Goal: Transaction & Acquisition: Purchase product/service

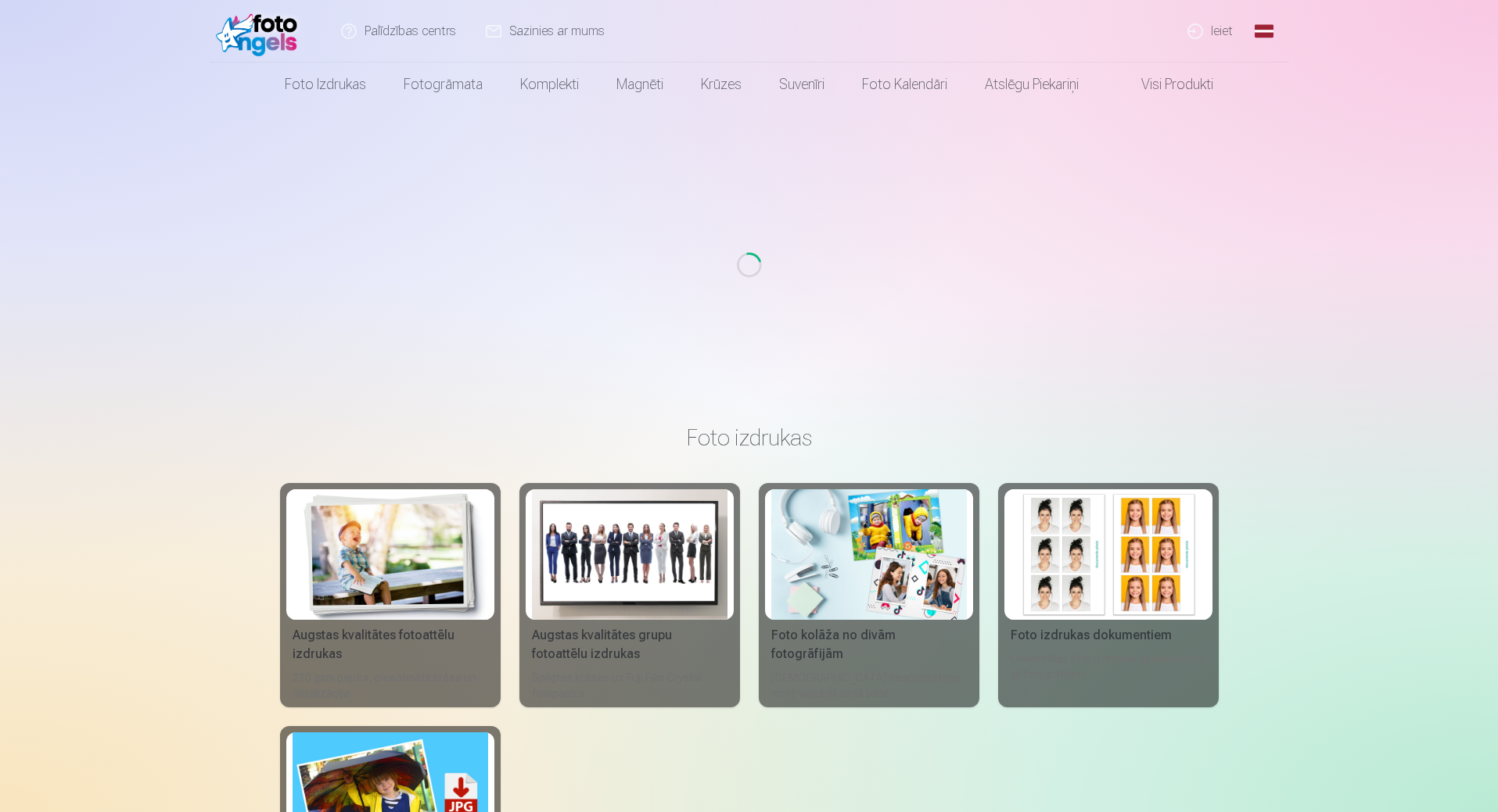
click at [1215, 35] on link "Ieiet" at bounding box center [1210, 31] width 75 height 63
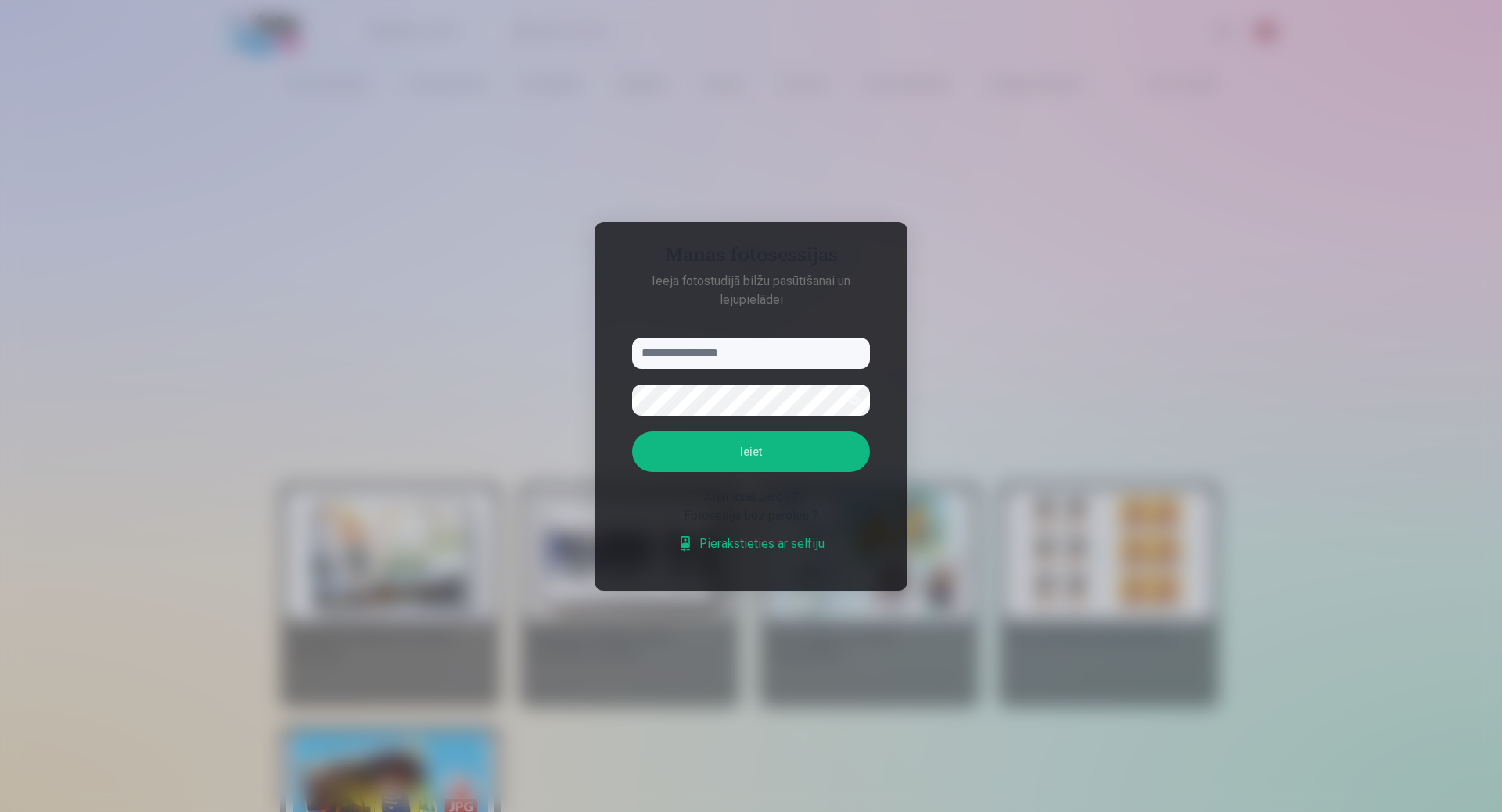
click at [760, 354] on input "text" at bounding box center [751, 353] width 238 height 31
type input "**********"
click at [692, 457] on button "Ieiet" at bounding box center [751, 452] width 238 height 41
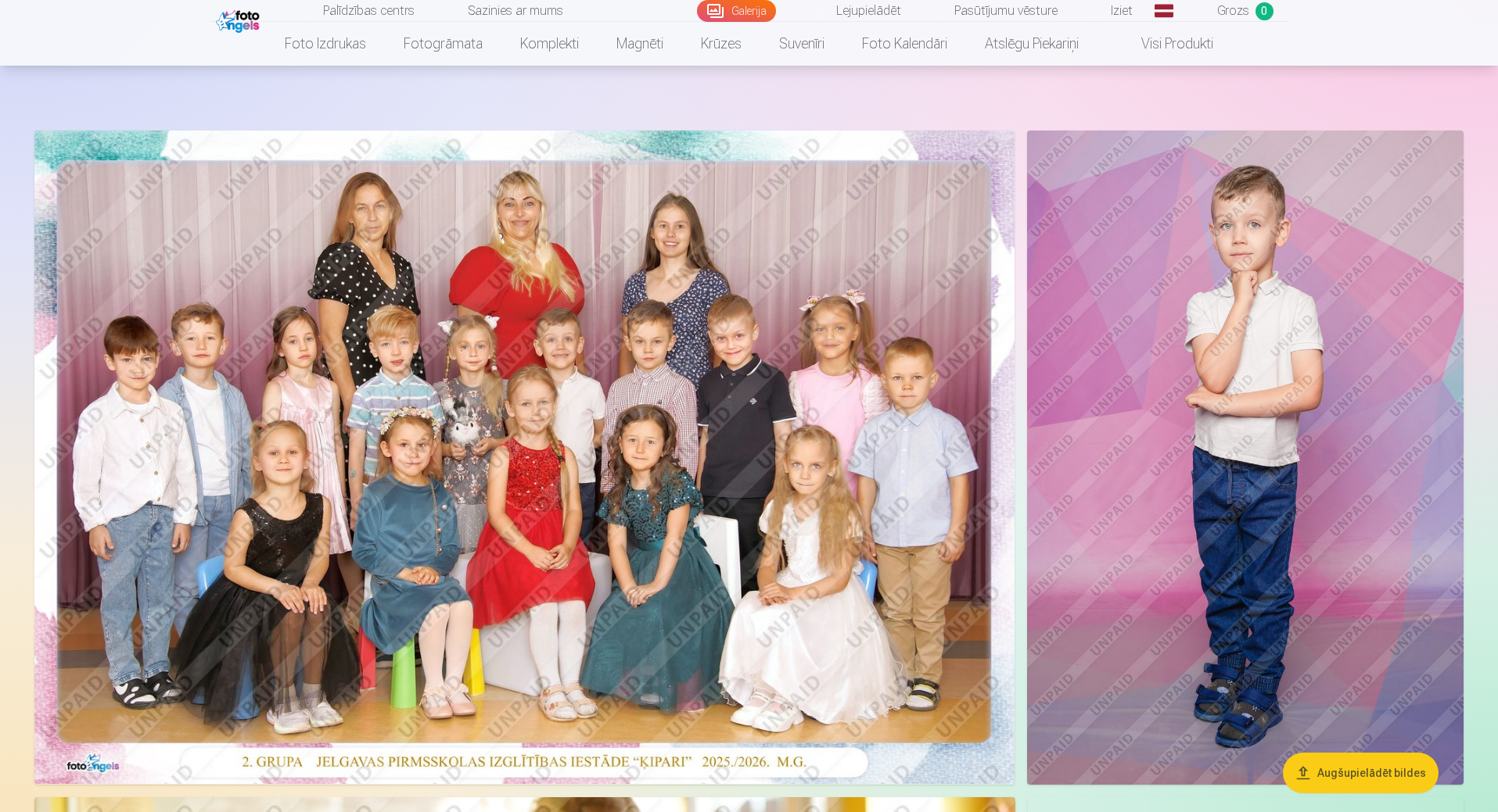
scroll to position [78, 0]
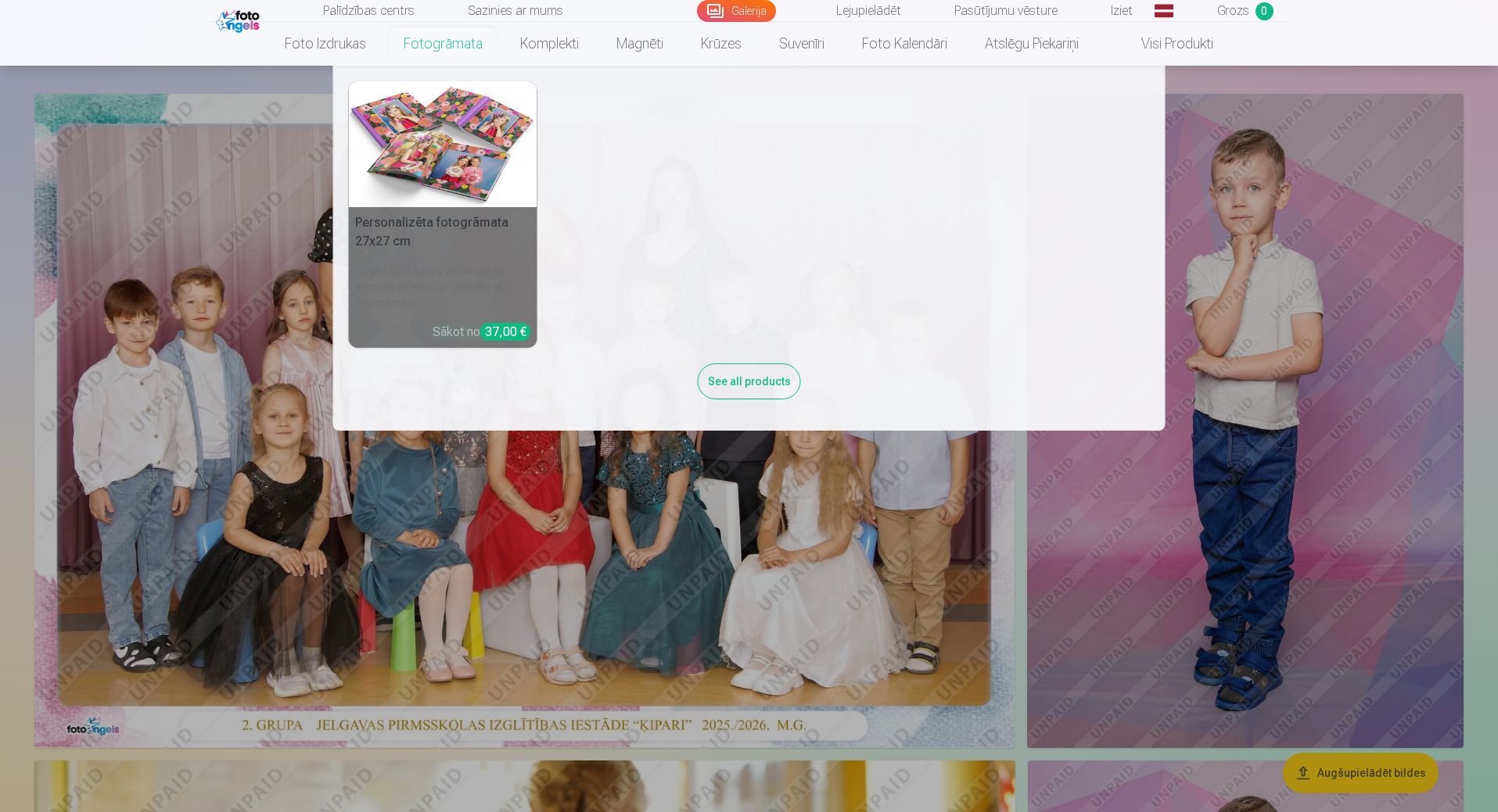
click at [423, 42] on link "Fotogrāmata" at bounding box center [442, 43] width 117 height 43
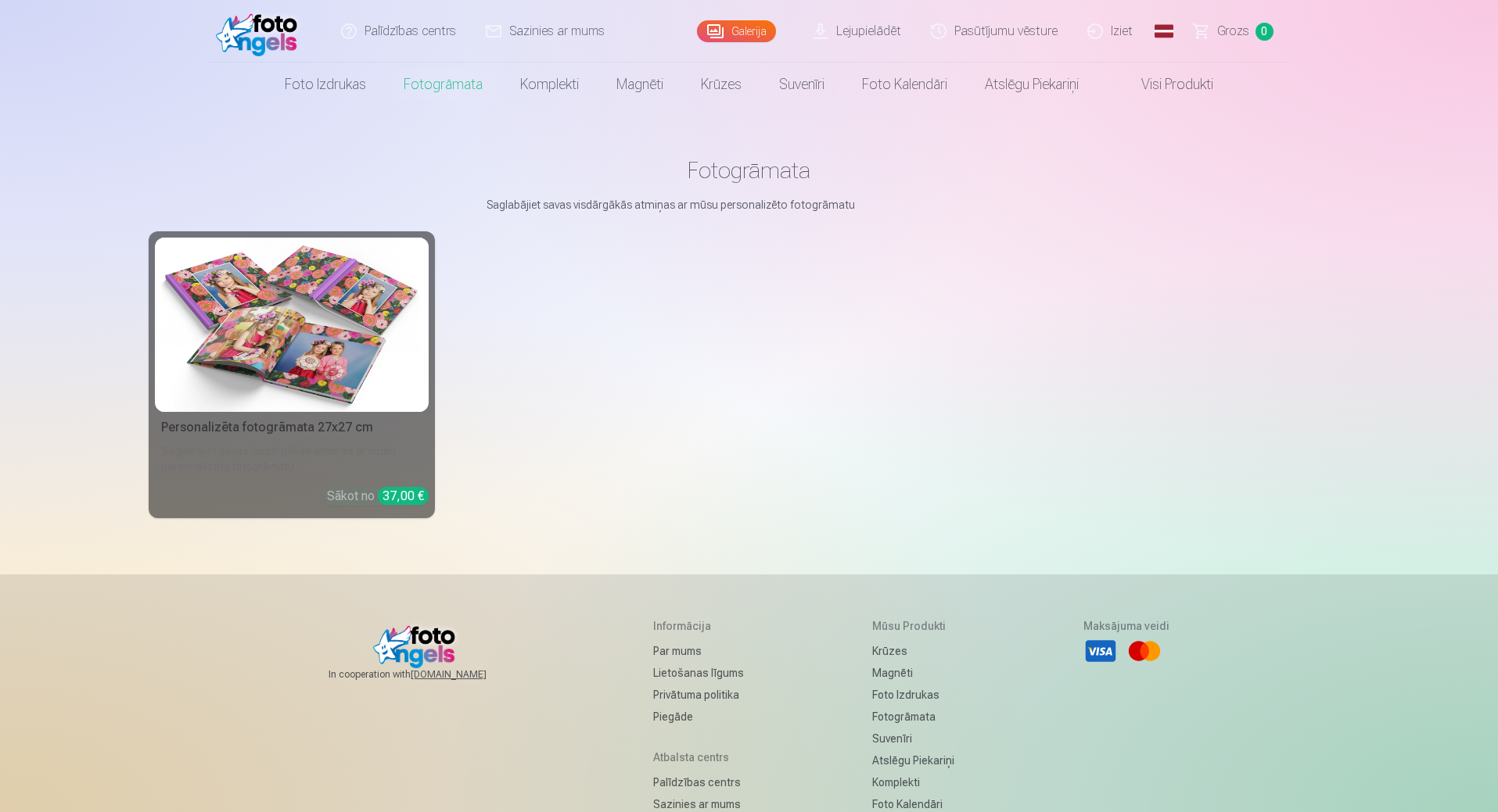
click at [388, 497] on div "37,00 €" at bounding box center [403, 496] width 51 height 18
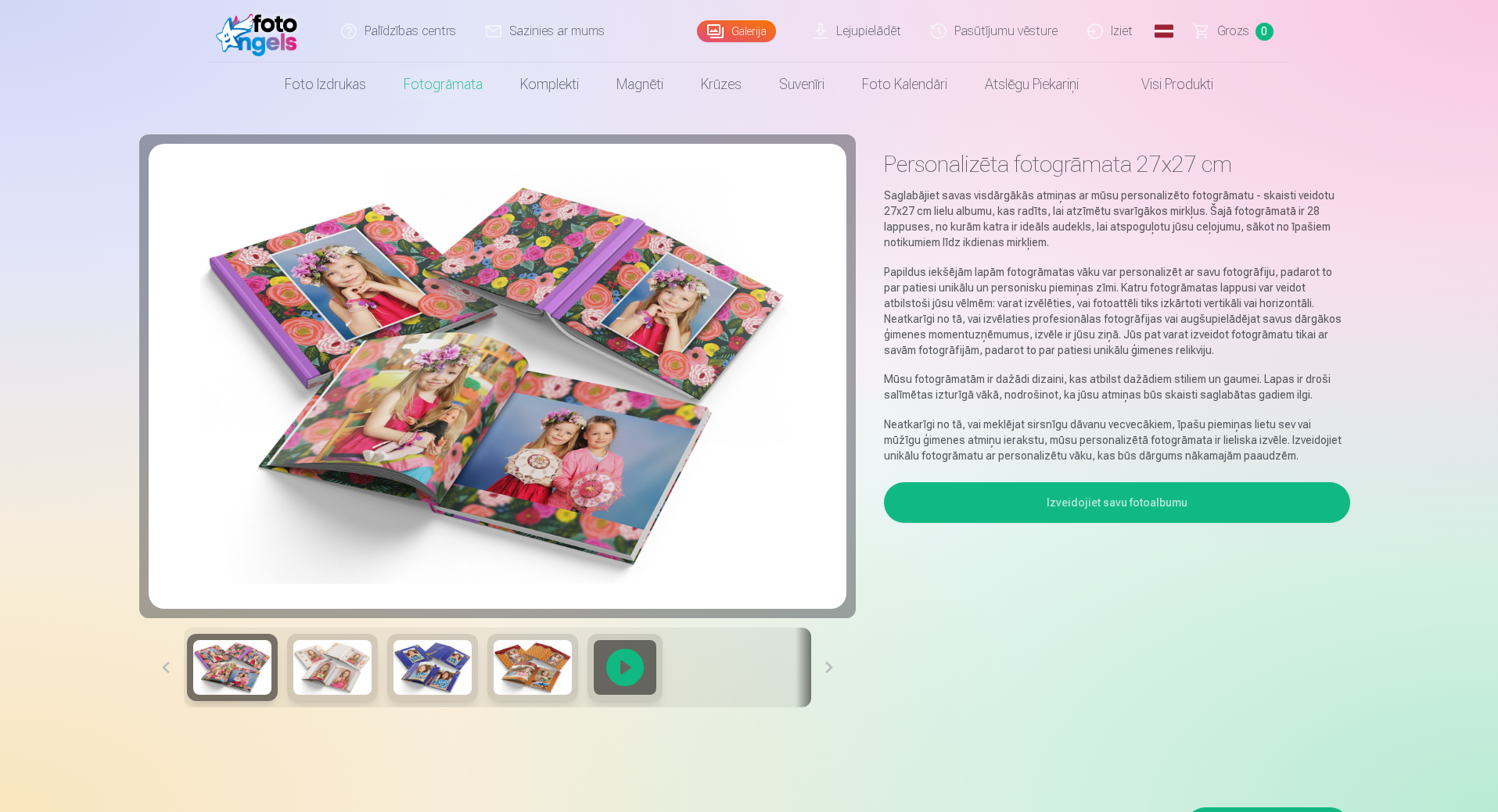
click at [977, 514] on button "Izveidojiet savu fotoalbumu" at bounding box center [1116, 503] width 465 height 41
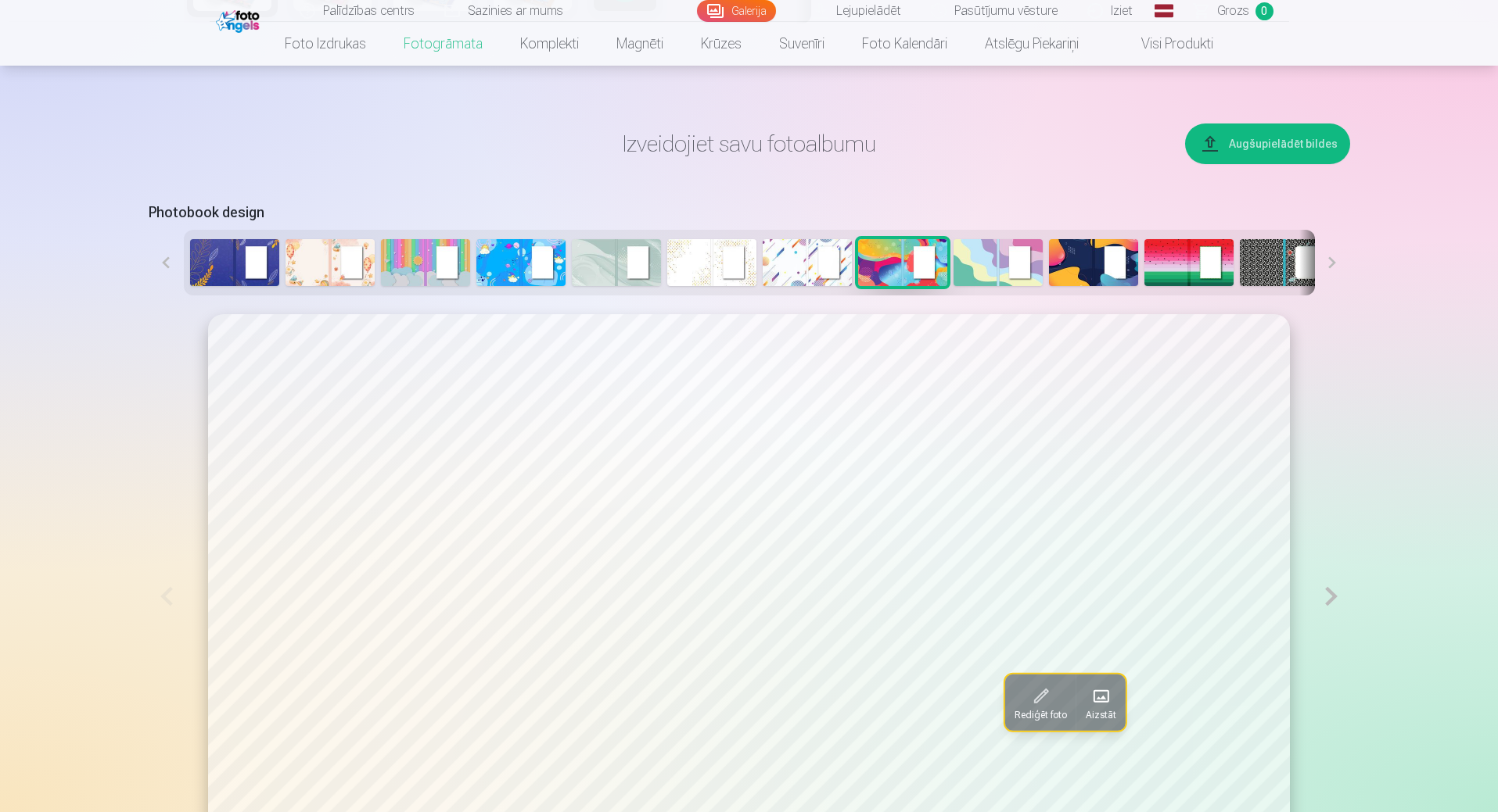
scroll to position [705, 0]
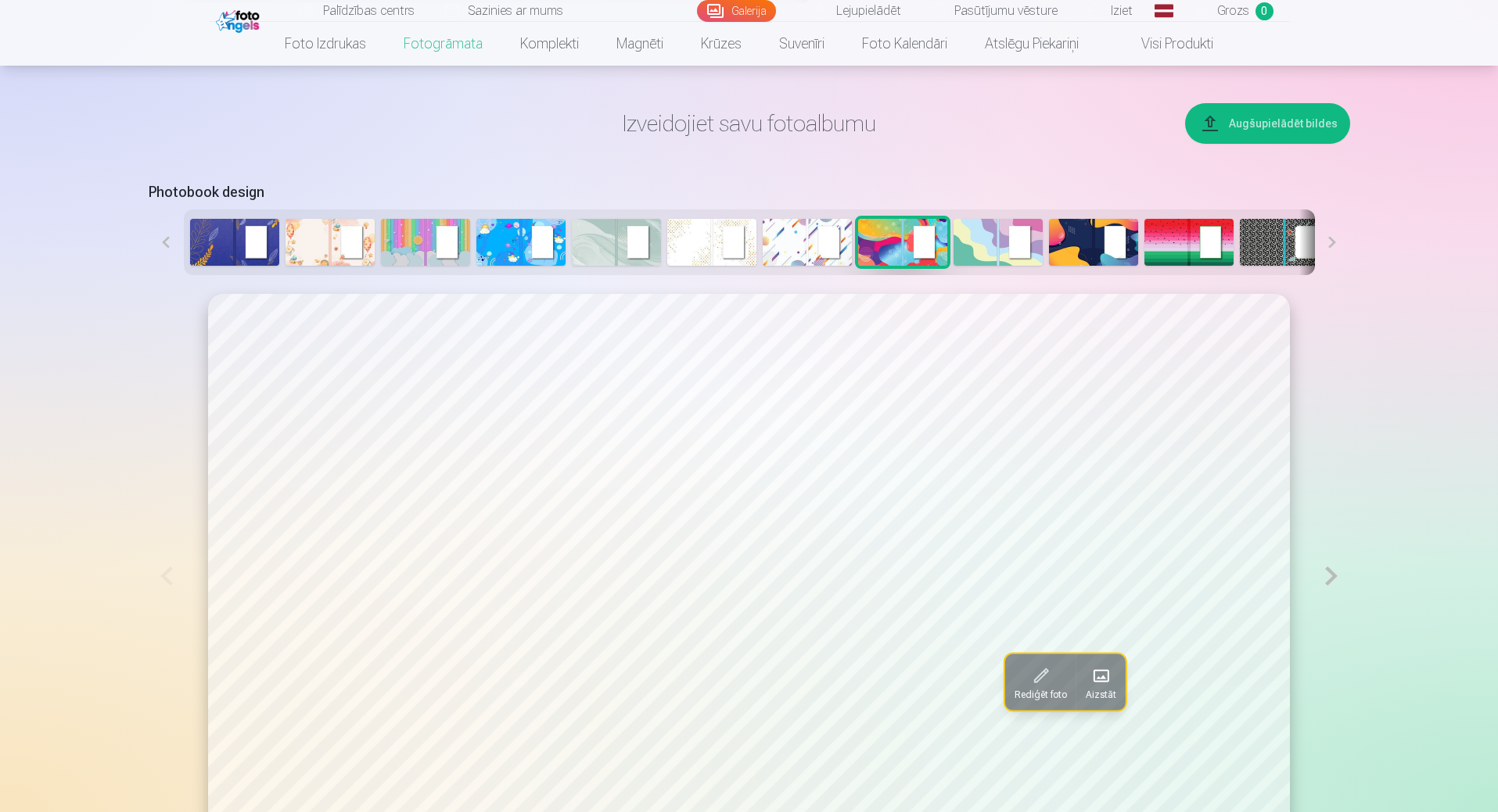
click at [530, 231] on img at bounding box center [521, 241] width 89 height 47
click at [364, 241] on img at bounding box center [330, 241] width 89 height 47
click at [245, 239] on img at bounding box center [234, 241] width 89 height 47
click at [1331, 242] on button at bounding box center [1332, 241] width 35 height 65
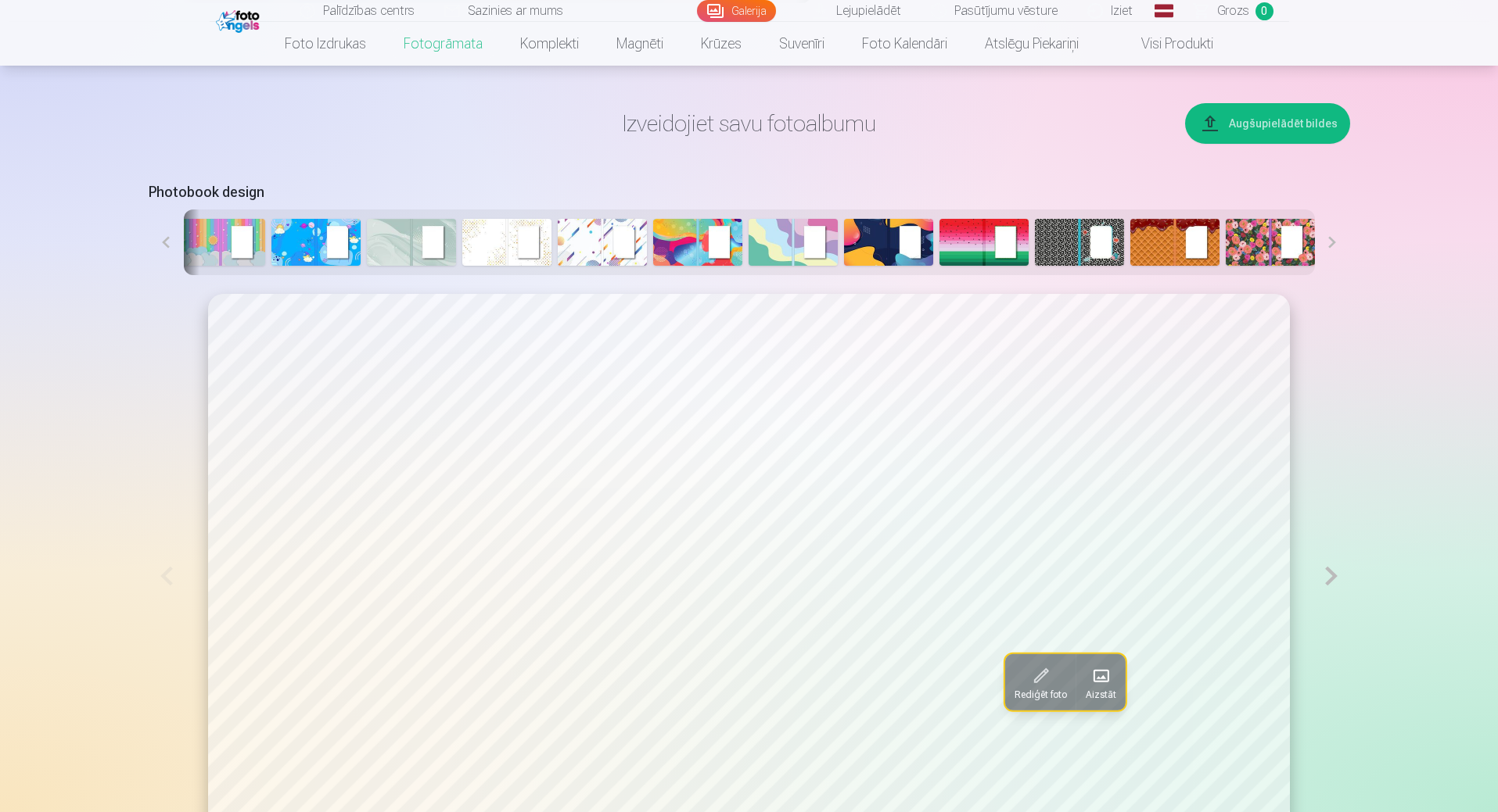
scroll to position [0, 211]
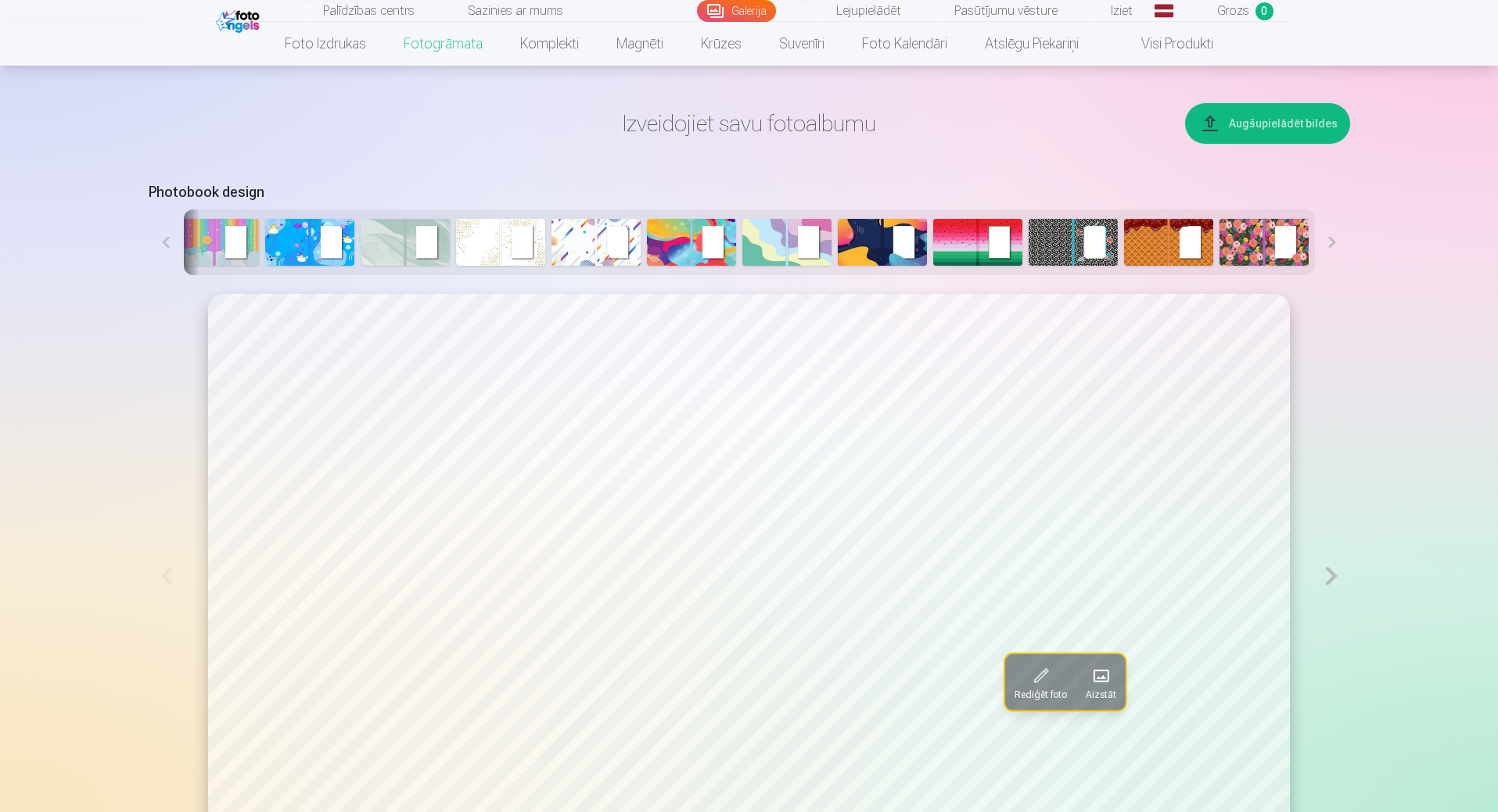
click at [1331, 242] on button at bounding box center [1332, 241] width 35 height 65
click at [1336, 240] on button at bounding box center [1332, 241] width 35 height 65
click at [1271, 245] on img at bounding box center [1264, 241] width 89 height 47
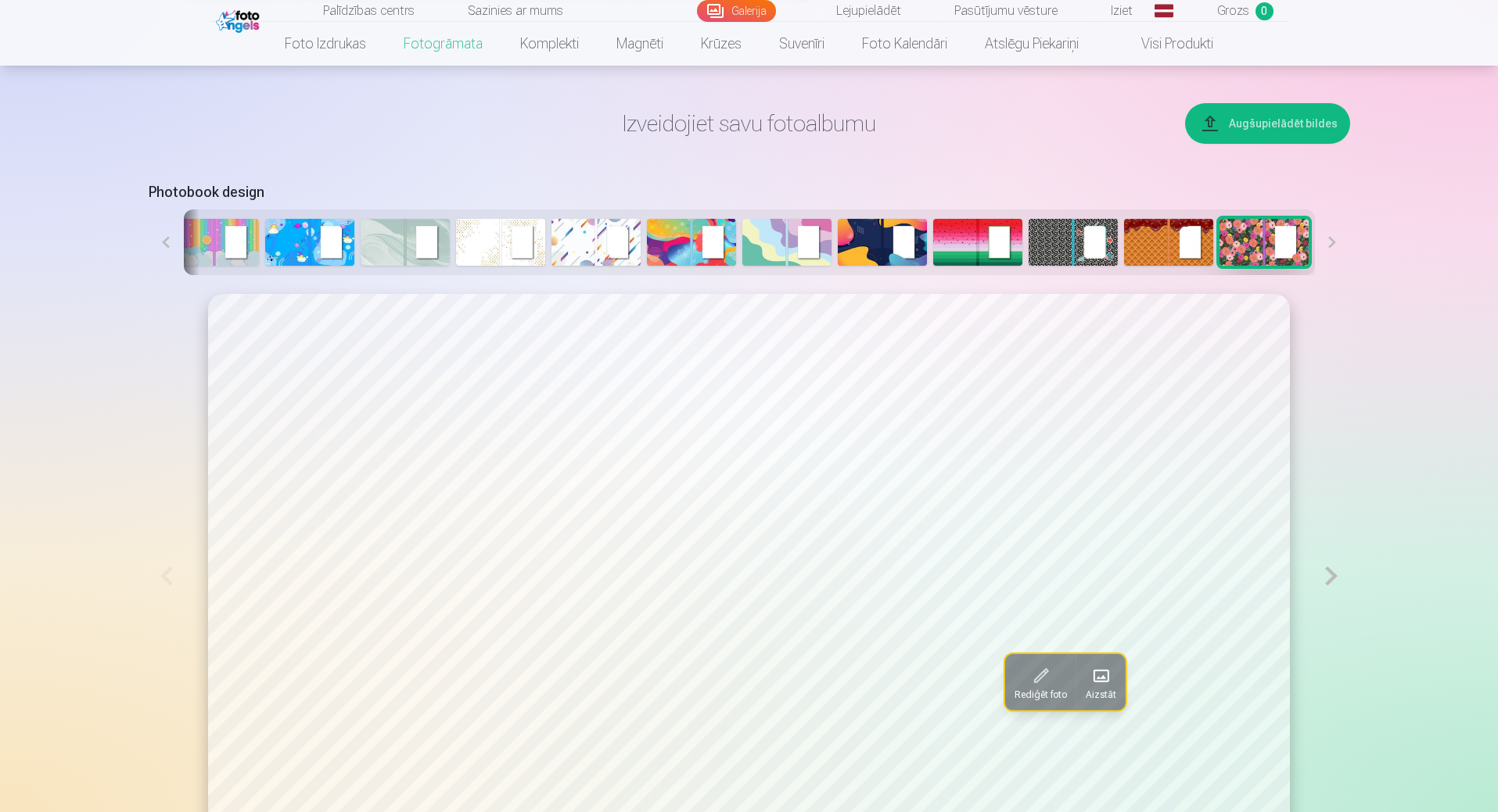
click at [1184, 258] on img at bounding box center [1168, 241] width 89 height 47
click at [1114, 252] on img at bounding box center [1073, 241] width 89 height 47
click at [965, 253] on img at bounding box center [977, 241] width 89 height 47
click at [898, 250] on img at bounding box center [882, 241] width 89 height 47
click at [763, 244] on img at bounding box center [787, 241] width 89 height 47
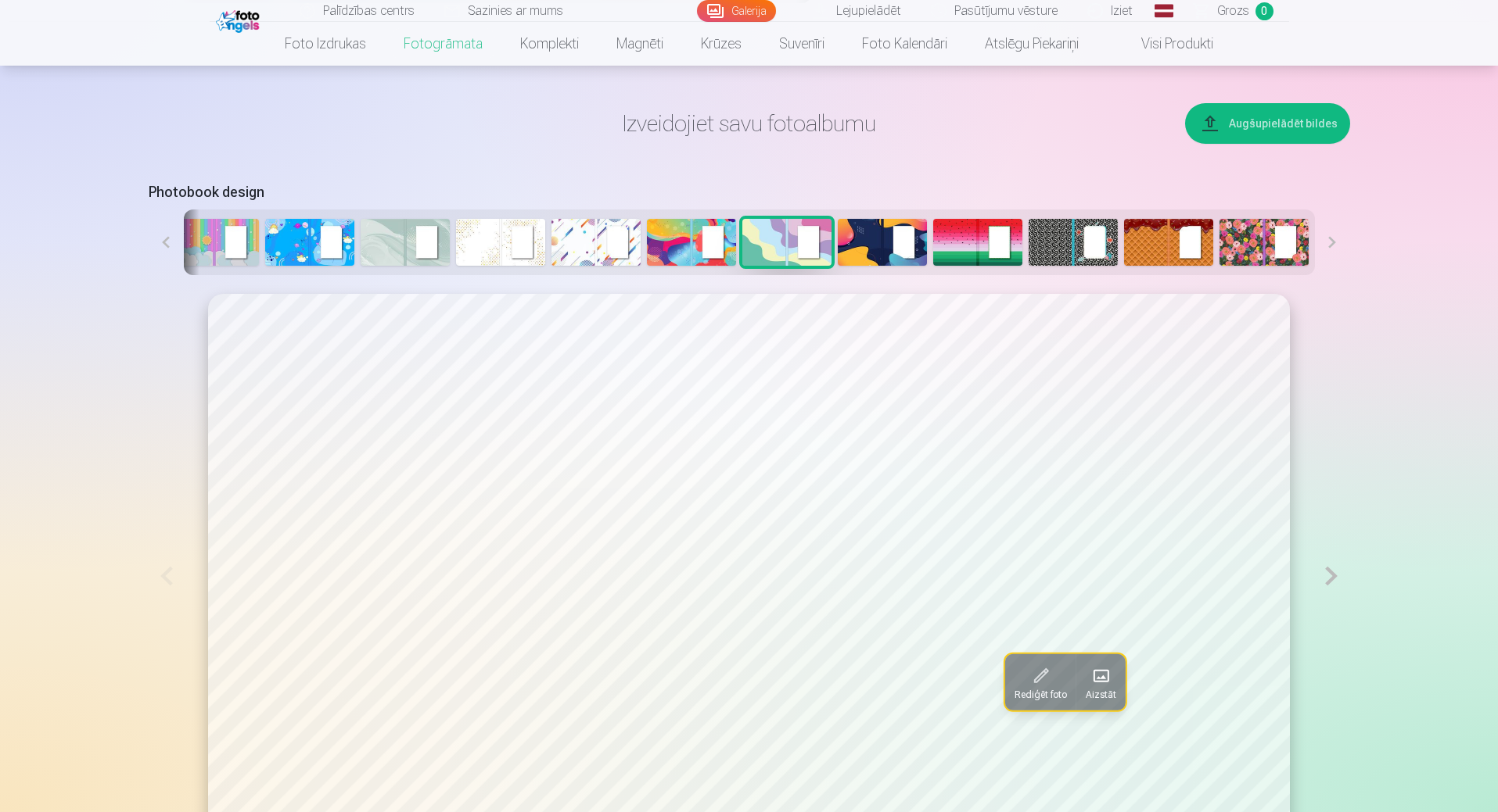
click at [647, 236] on img at bounding box center [691, 241] width 89 height 47
click at [598, 257] on img at bounding box center [595, 241] width 89 height 47
click at [489, 244] on img at bounding box center [500, 241] width 89 height 47
click at [392, 253] on img at bounding box center [405, 241] width 89 height 47
click at [307, 244] on img at bounding box center [310, 241] width 89 height 47
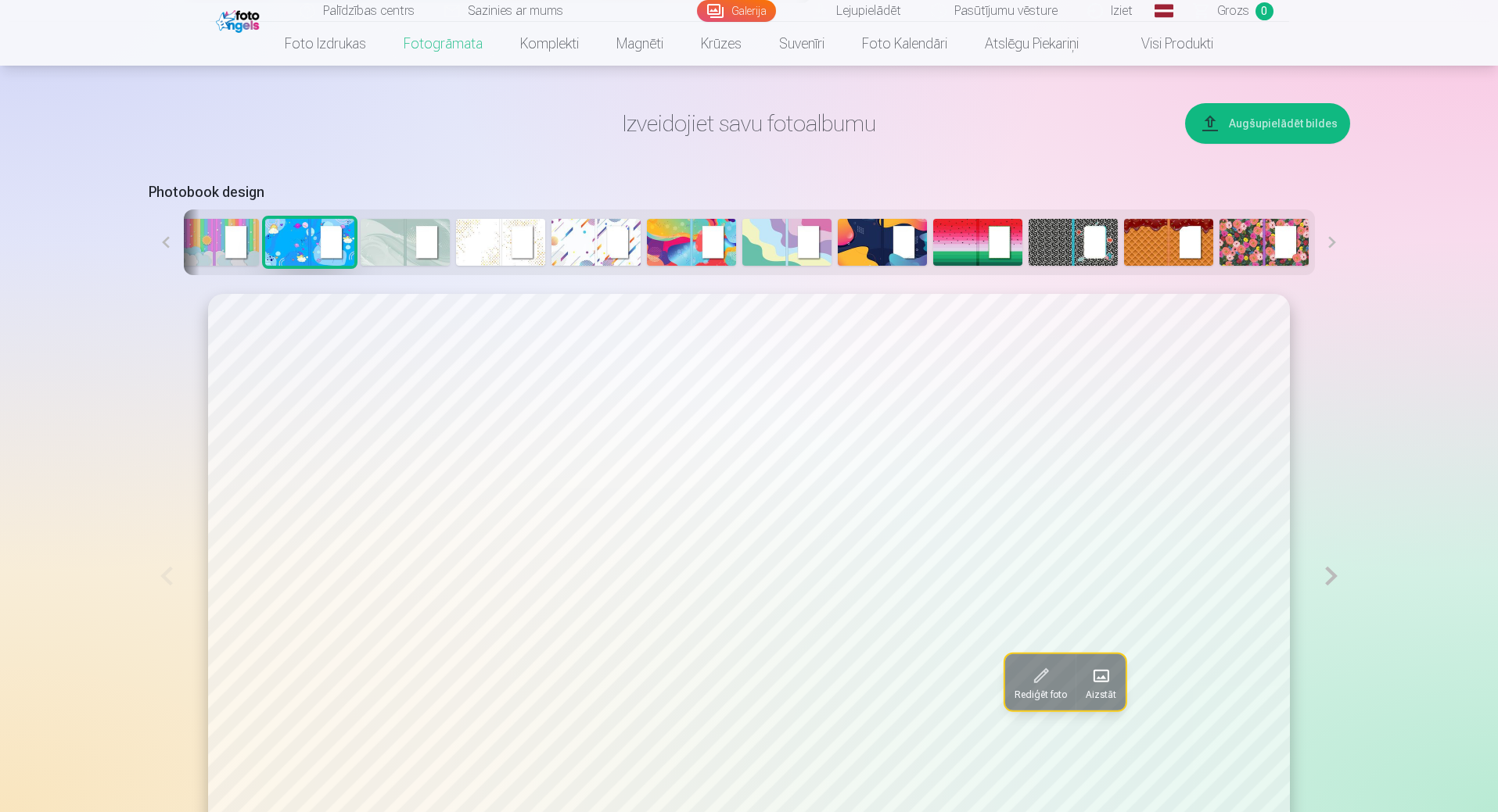
click at [971, 245] on img at bounding box center [977, 241] width 89 height 47
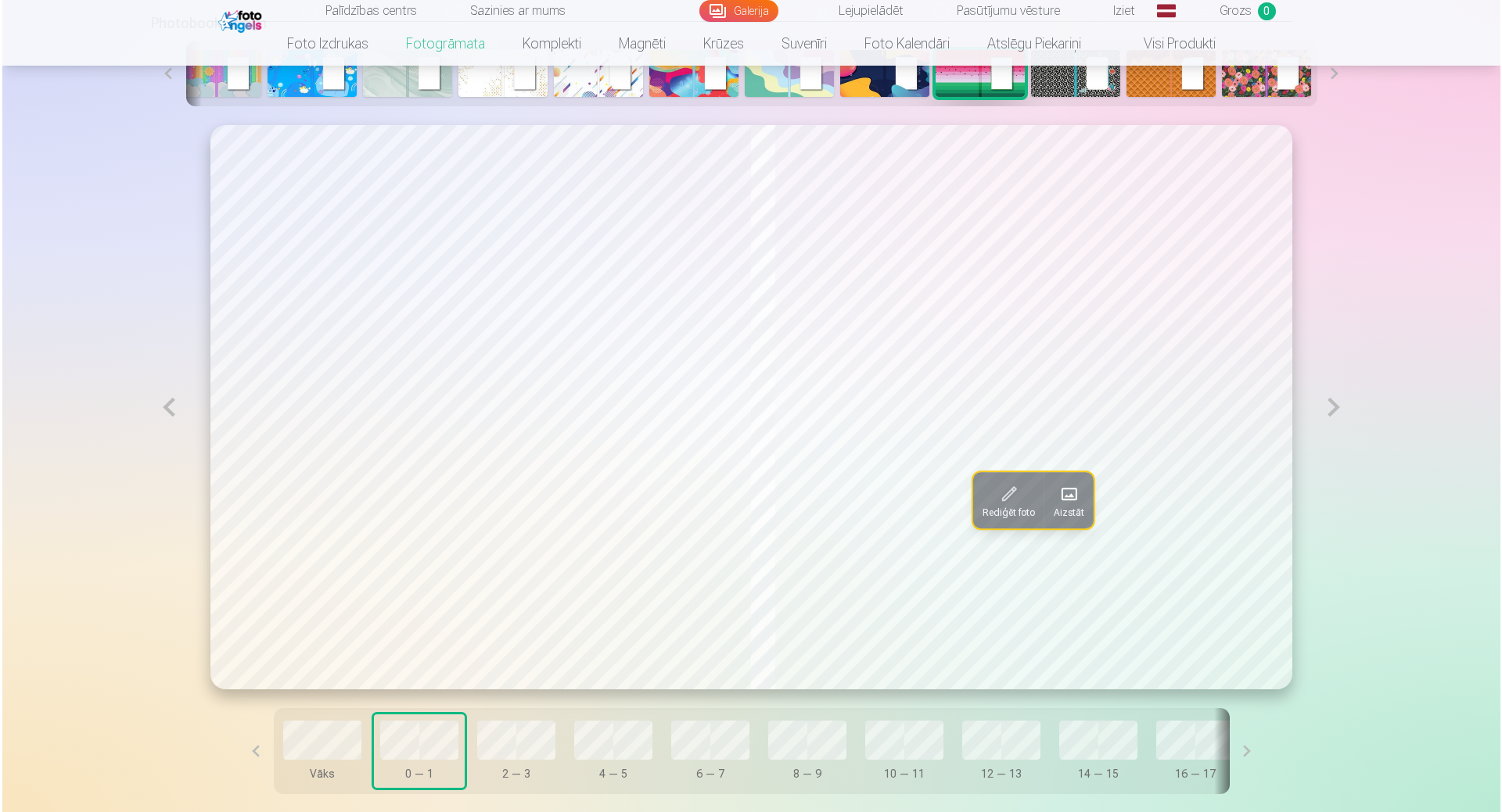
scroll to position [860, 0]
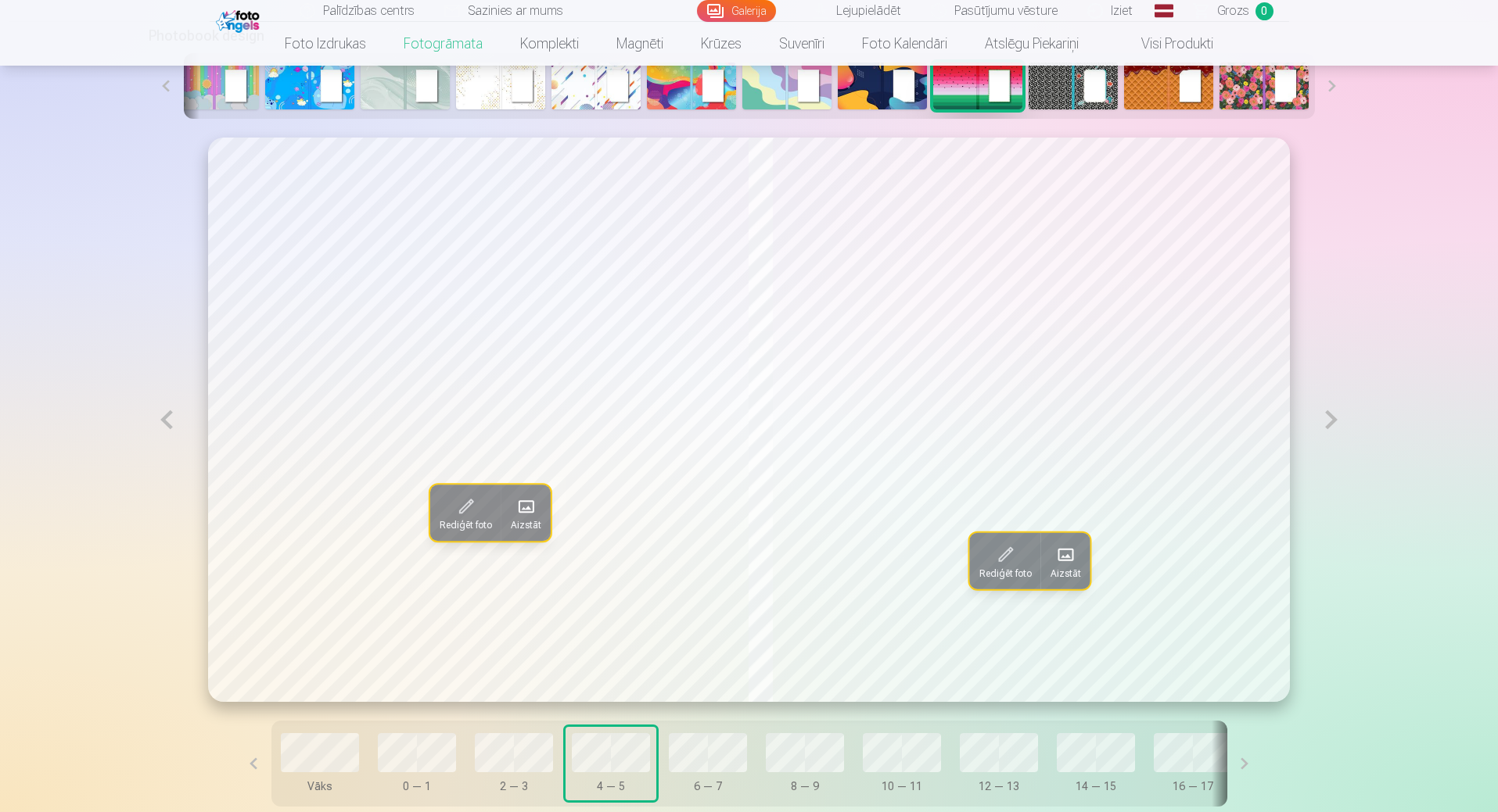
click at [514, 513] on span at bounding box center [526, 506] width 25 height 25
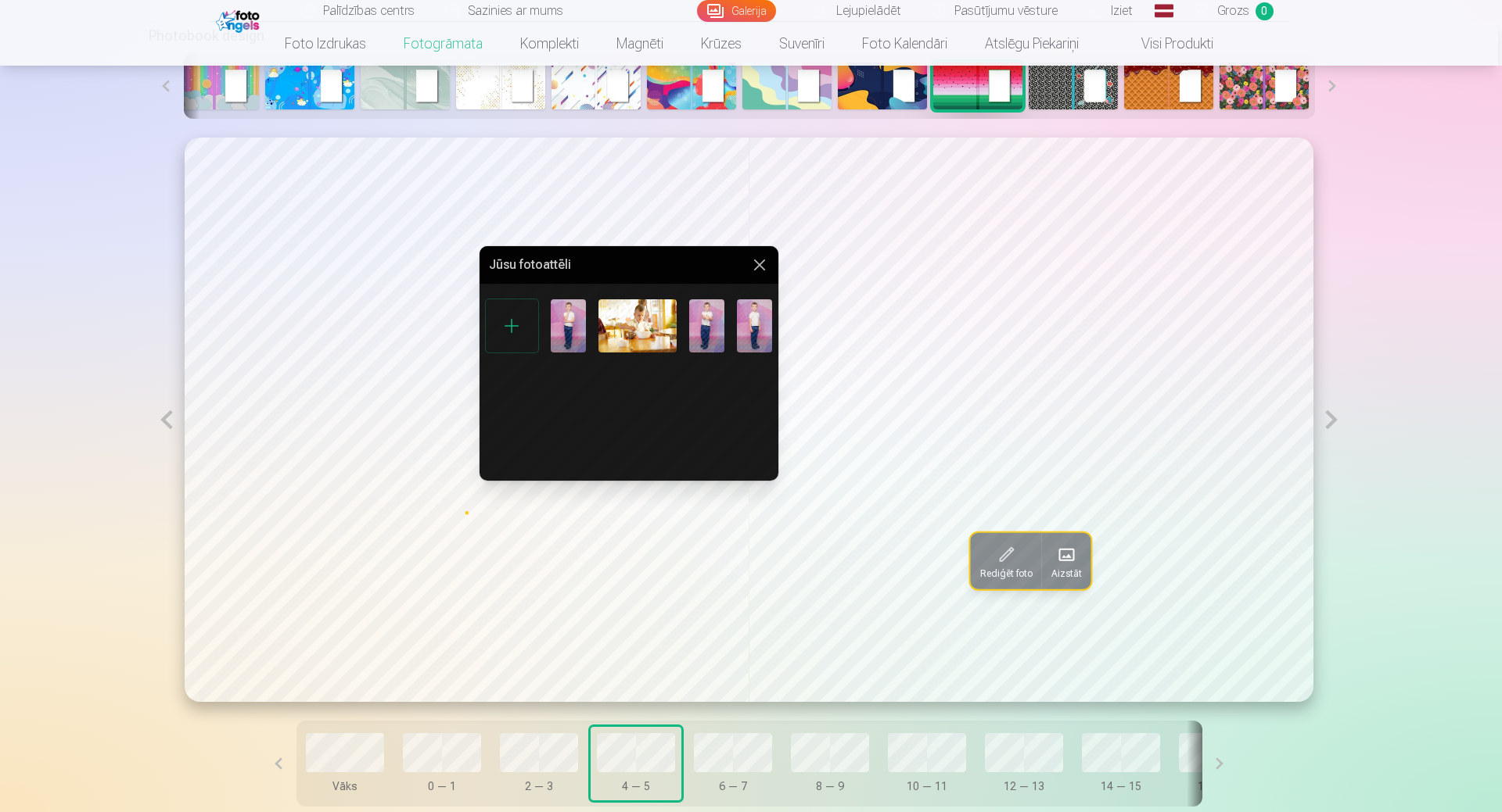
click at [742, 455] on img at bounding box center [753, 462] width 38 height 57
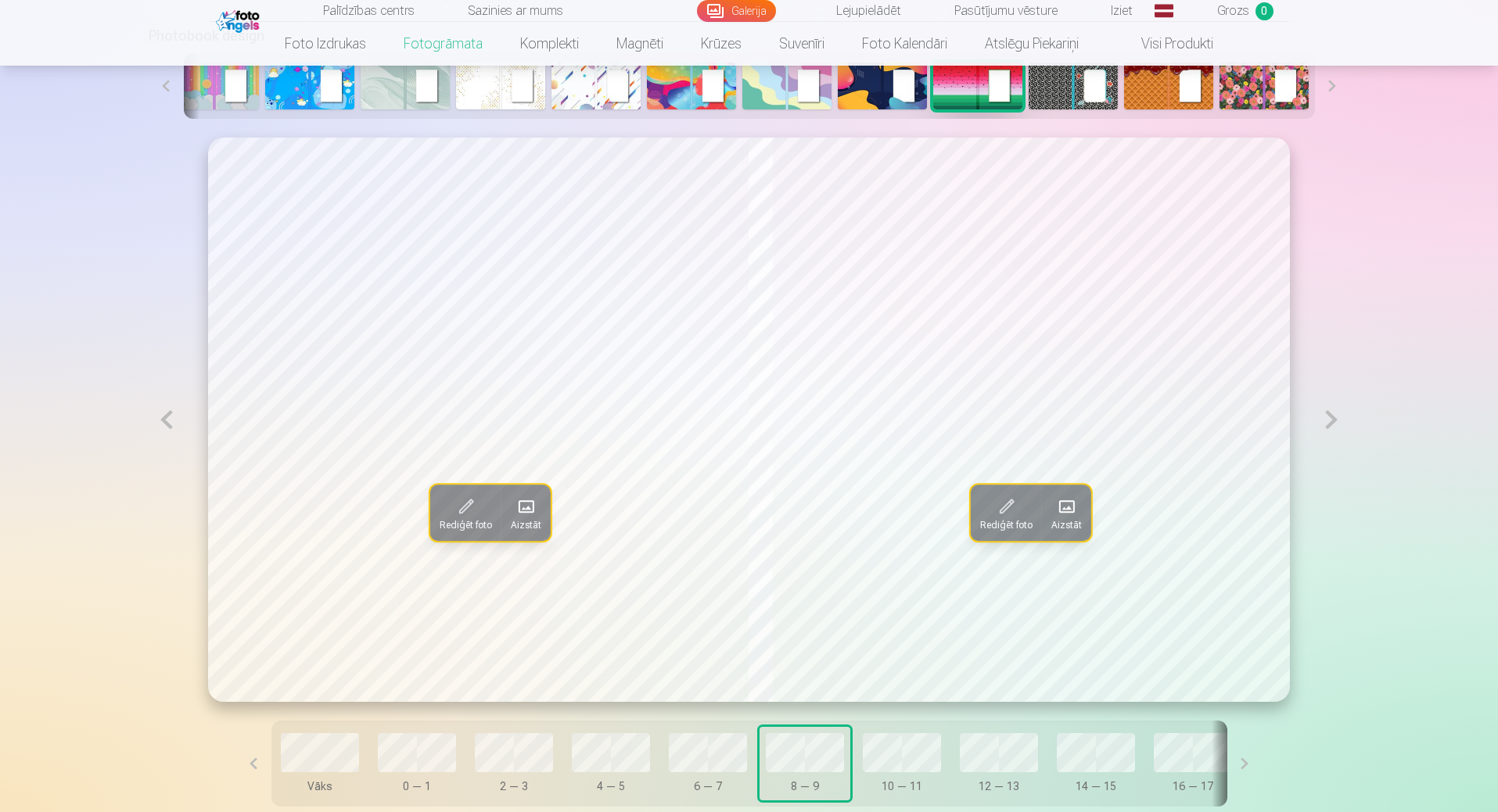
click at [1065, 510] on span at bounding box center [1067, 506] width 25 height 25
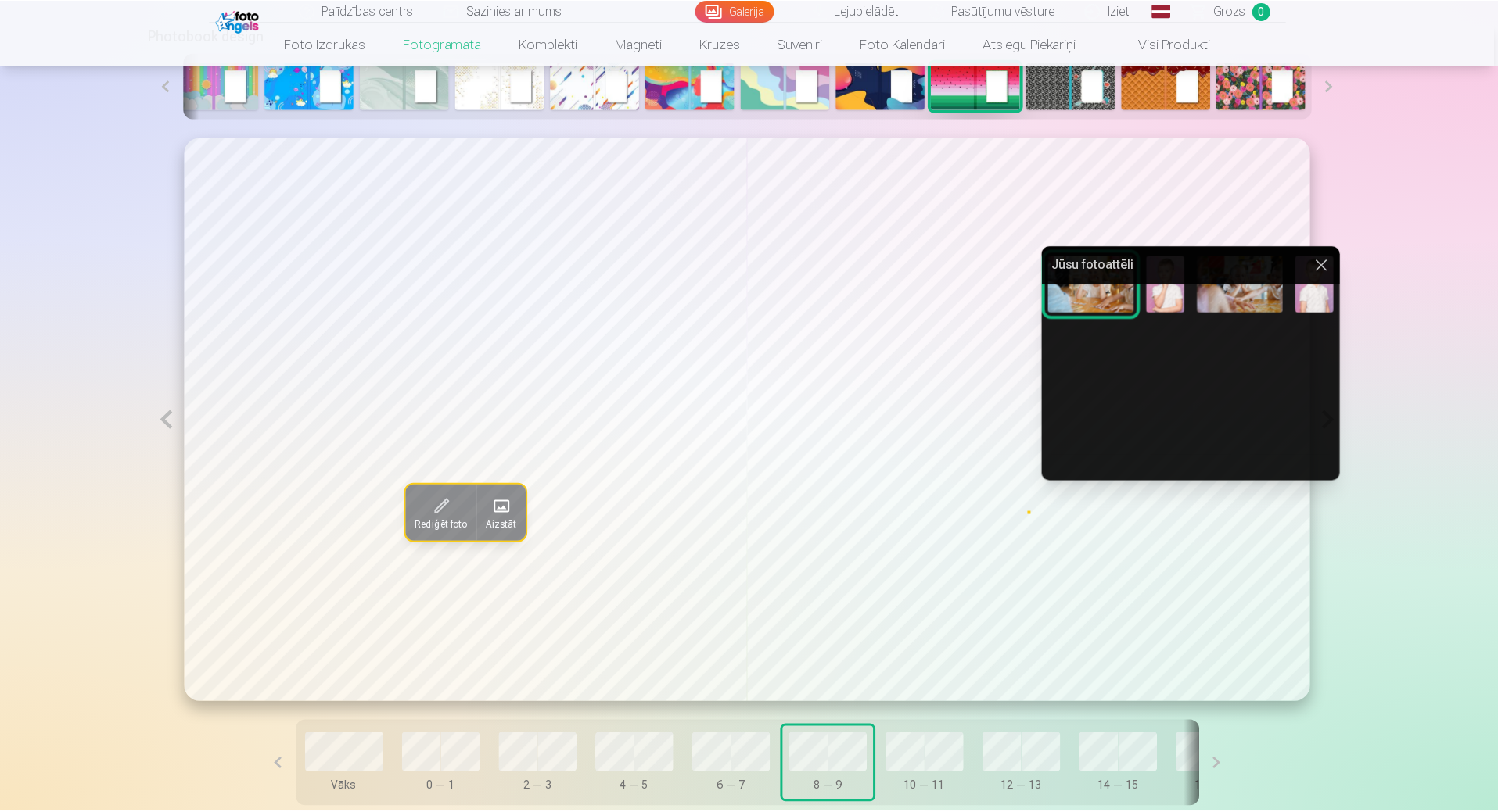
scroll to position [506, 0]
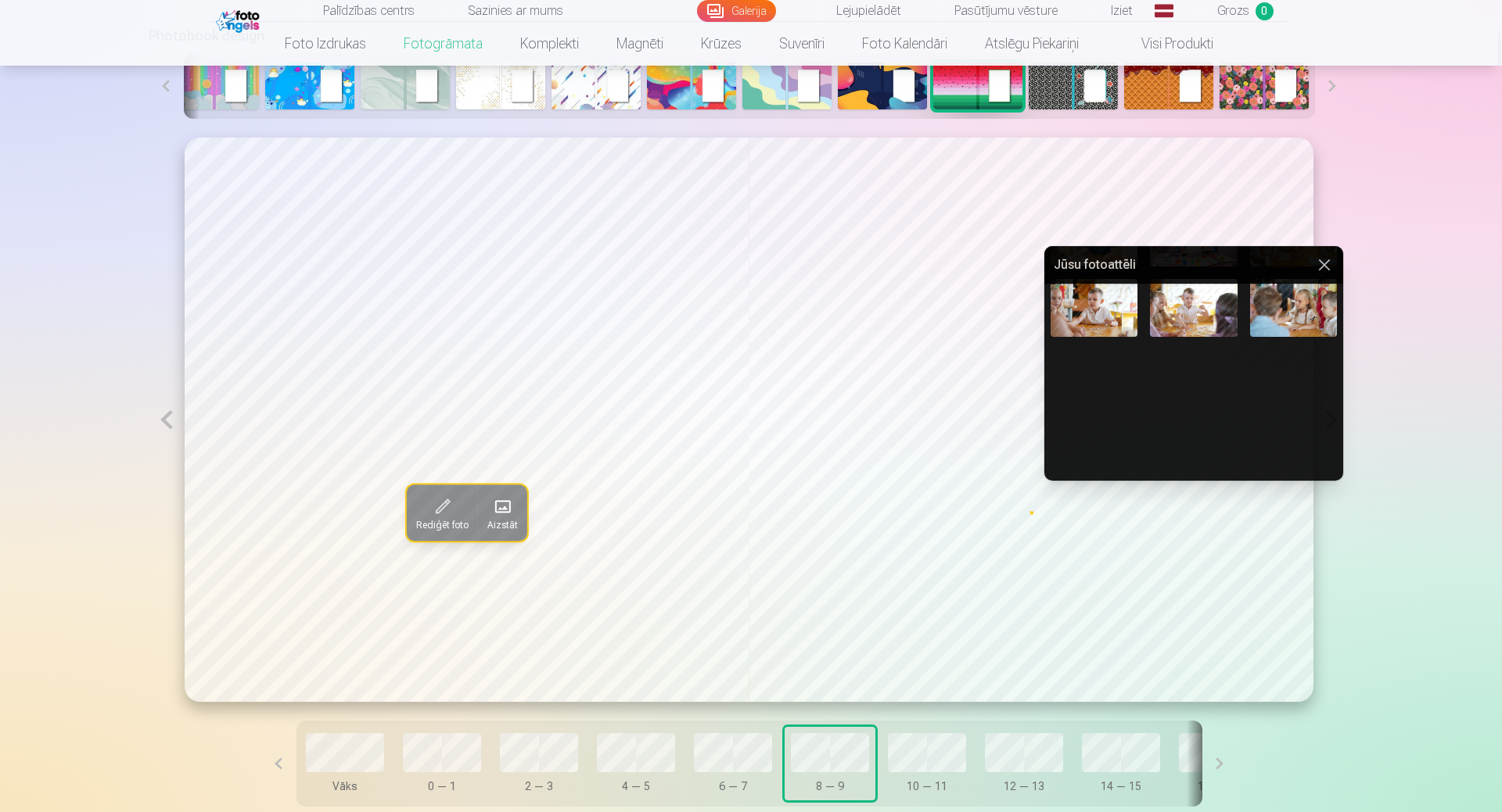
click at [1208, 386] on img at bounding box center [1224, 385] width 107 height 71
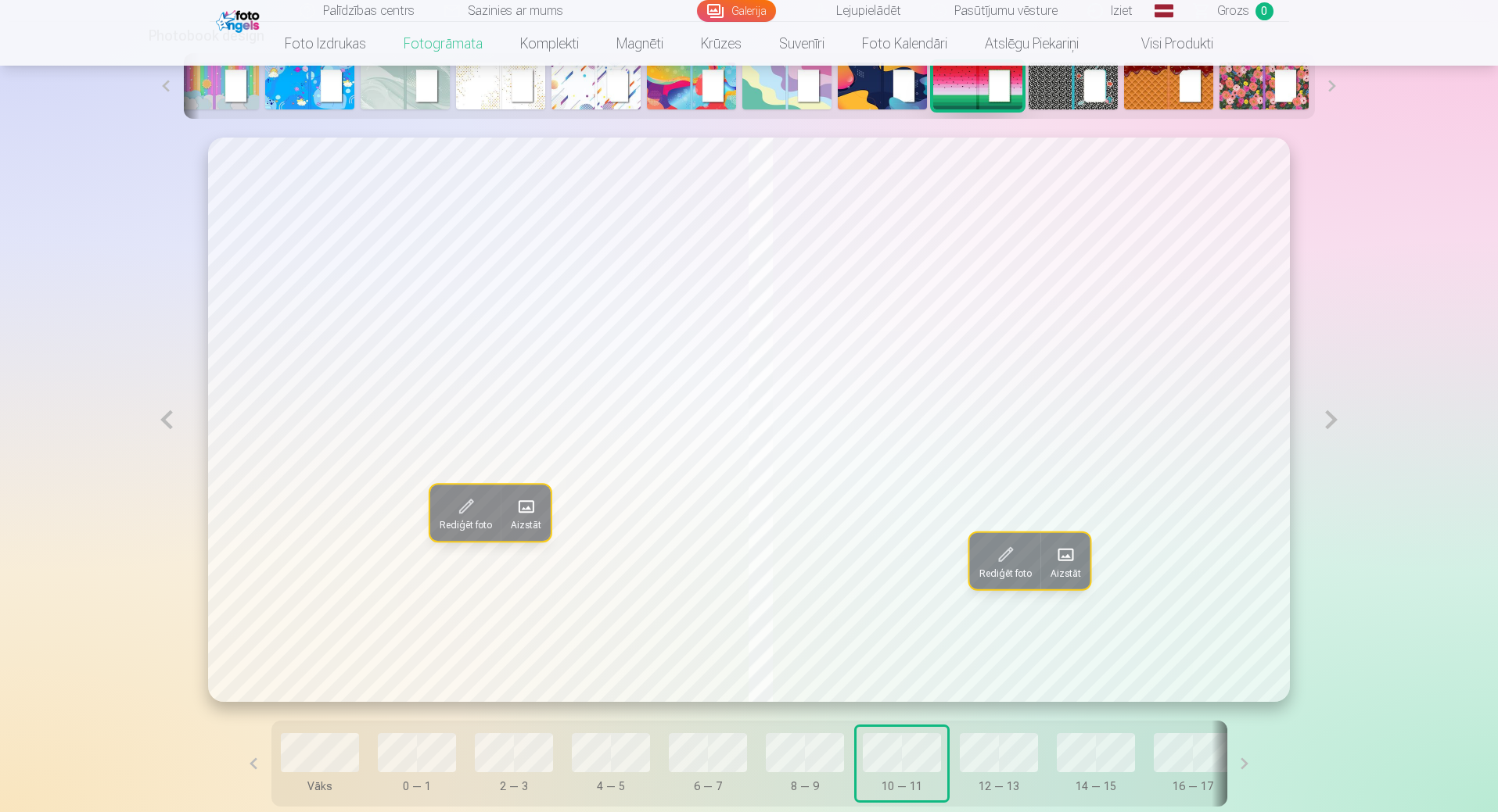
click at [514, 518] on span at bounding box center [526, 506] width 25 height 25
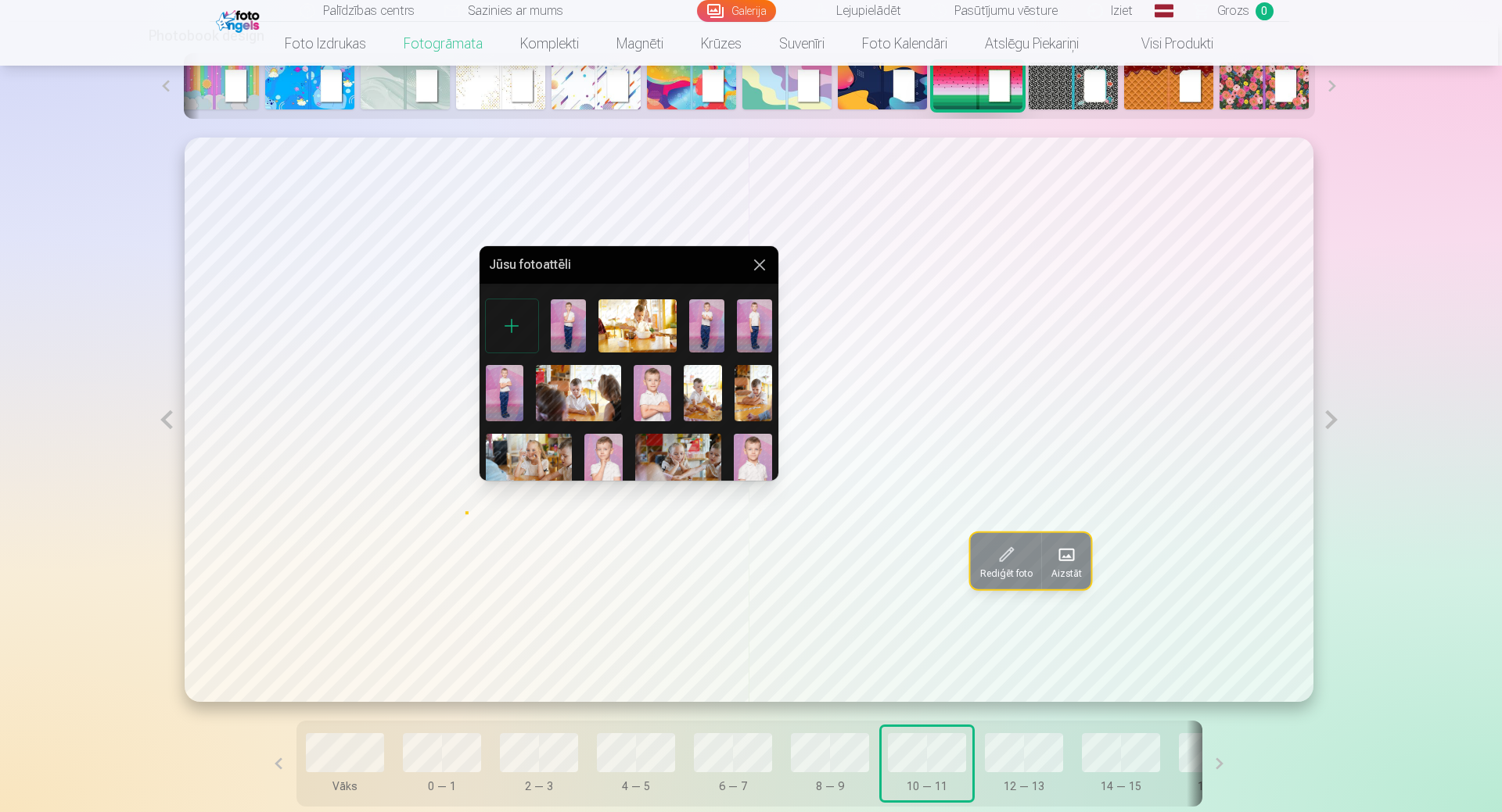
click at [737, 394] on img at bounding box center [753, 393] width 37 height 56
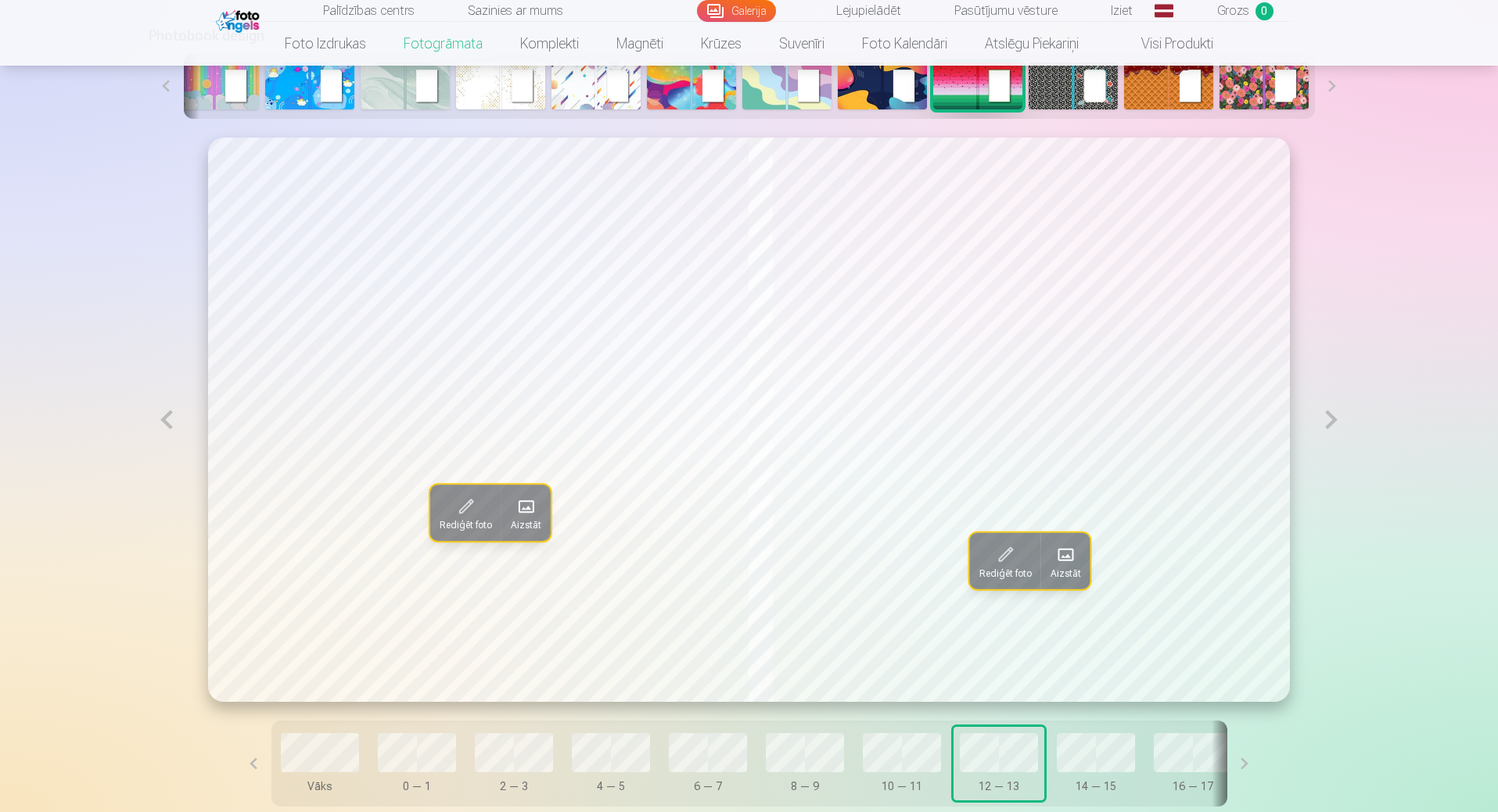
click at [510, 527] on span "Aizstāt" at bounding box center [526, 525] width 31 height 13
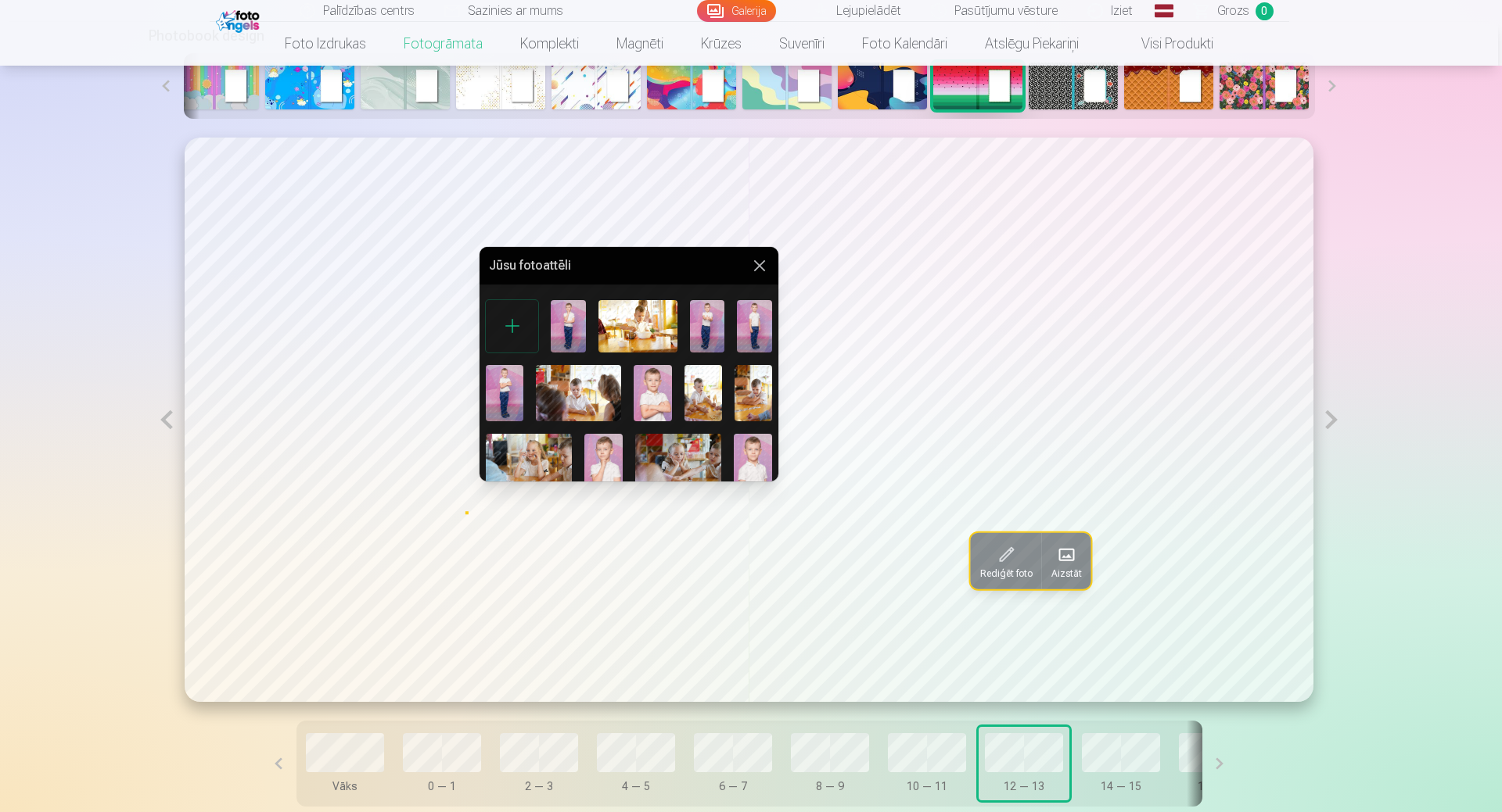
click at [709, 389] on img at bounding box center [703, 393] width 37 height 56
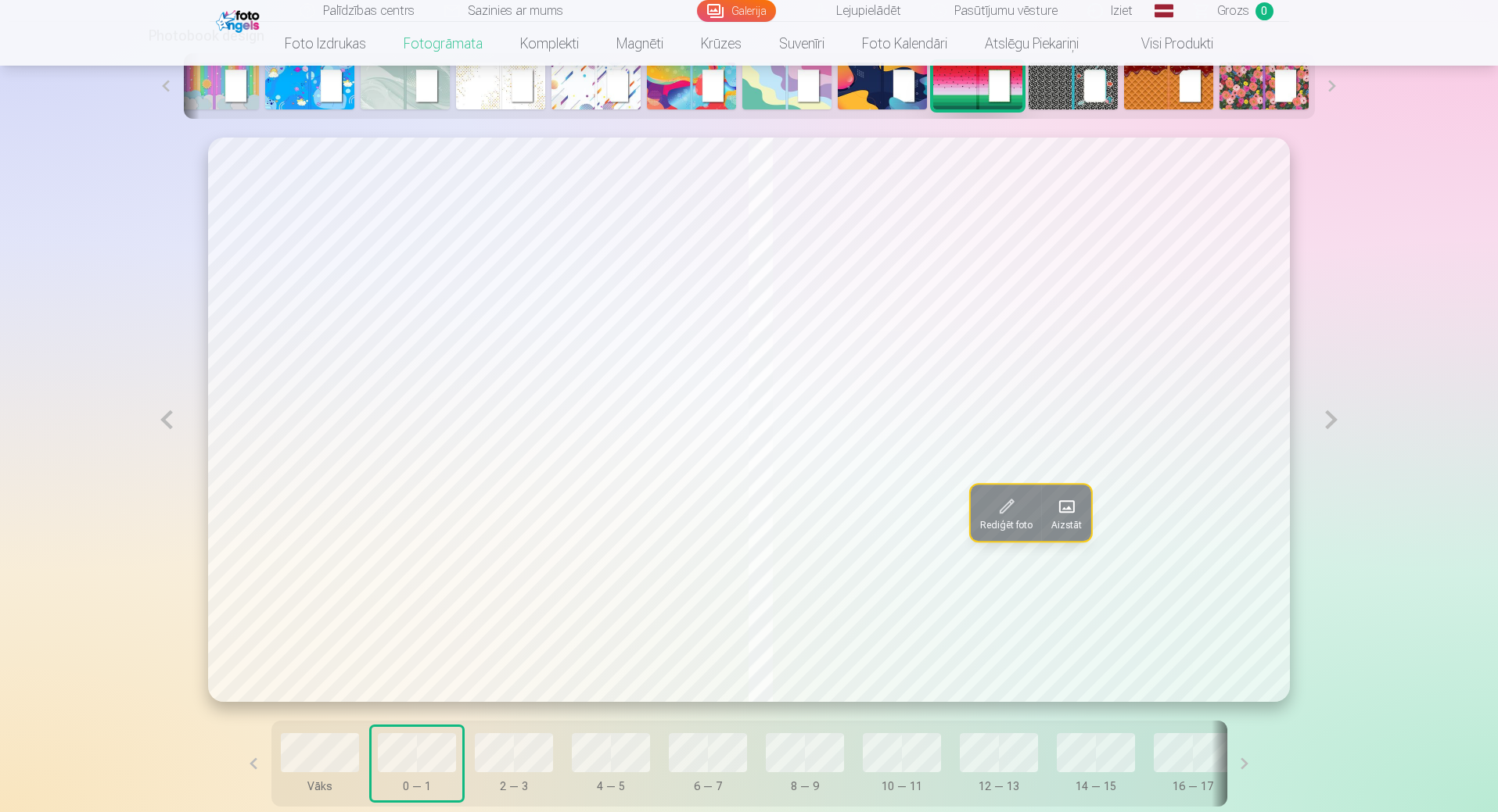
click at [1076, 520] on span at bounding box center [1067, 506] width 25 height 25
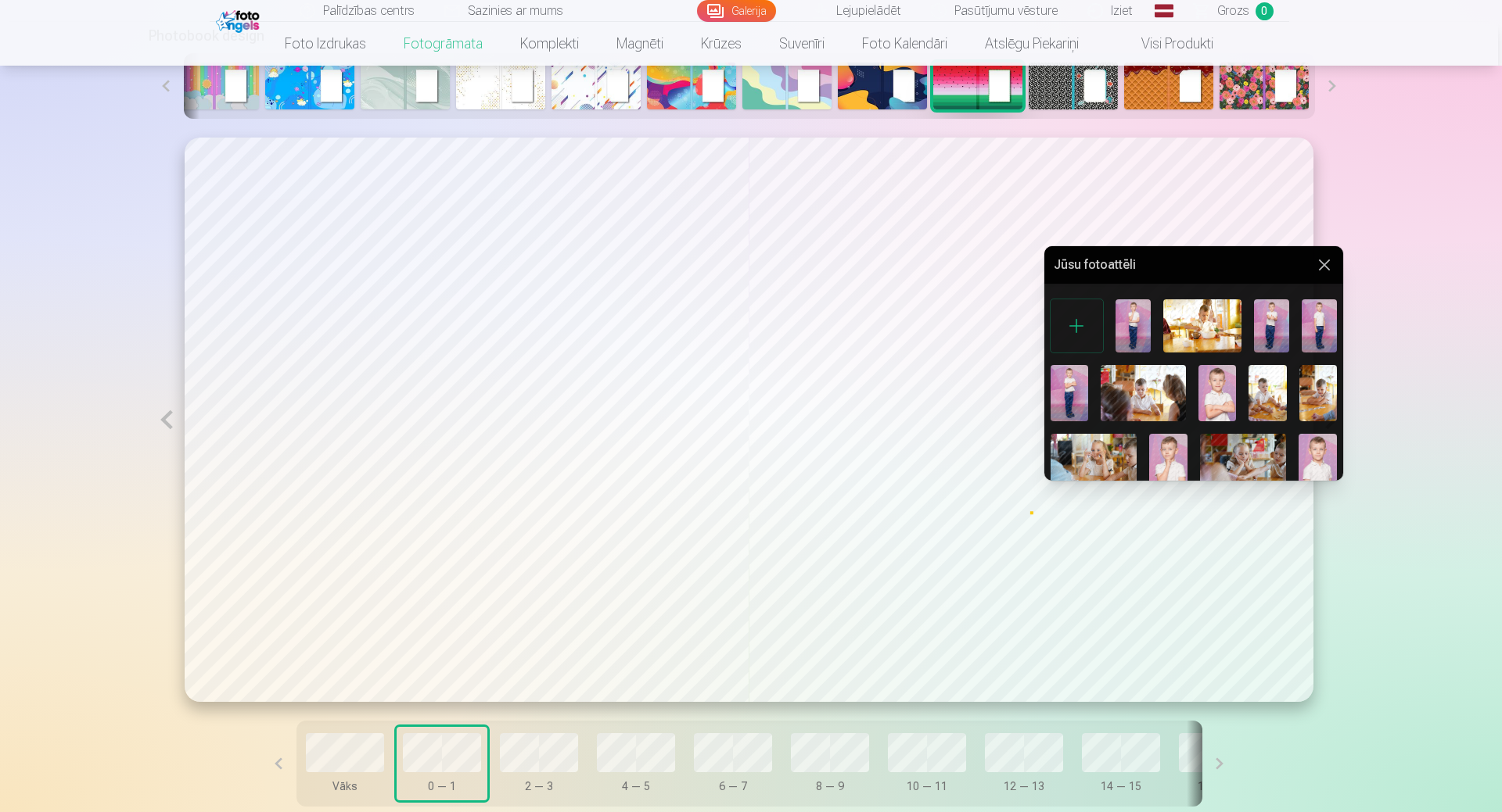
click at [1153, 404] on img at bounding box center [1143, 393] width 85 height 56
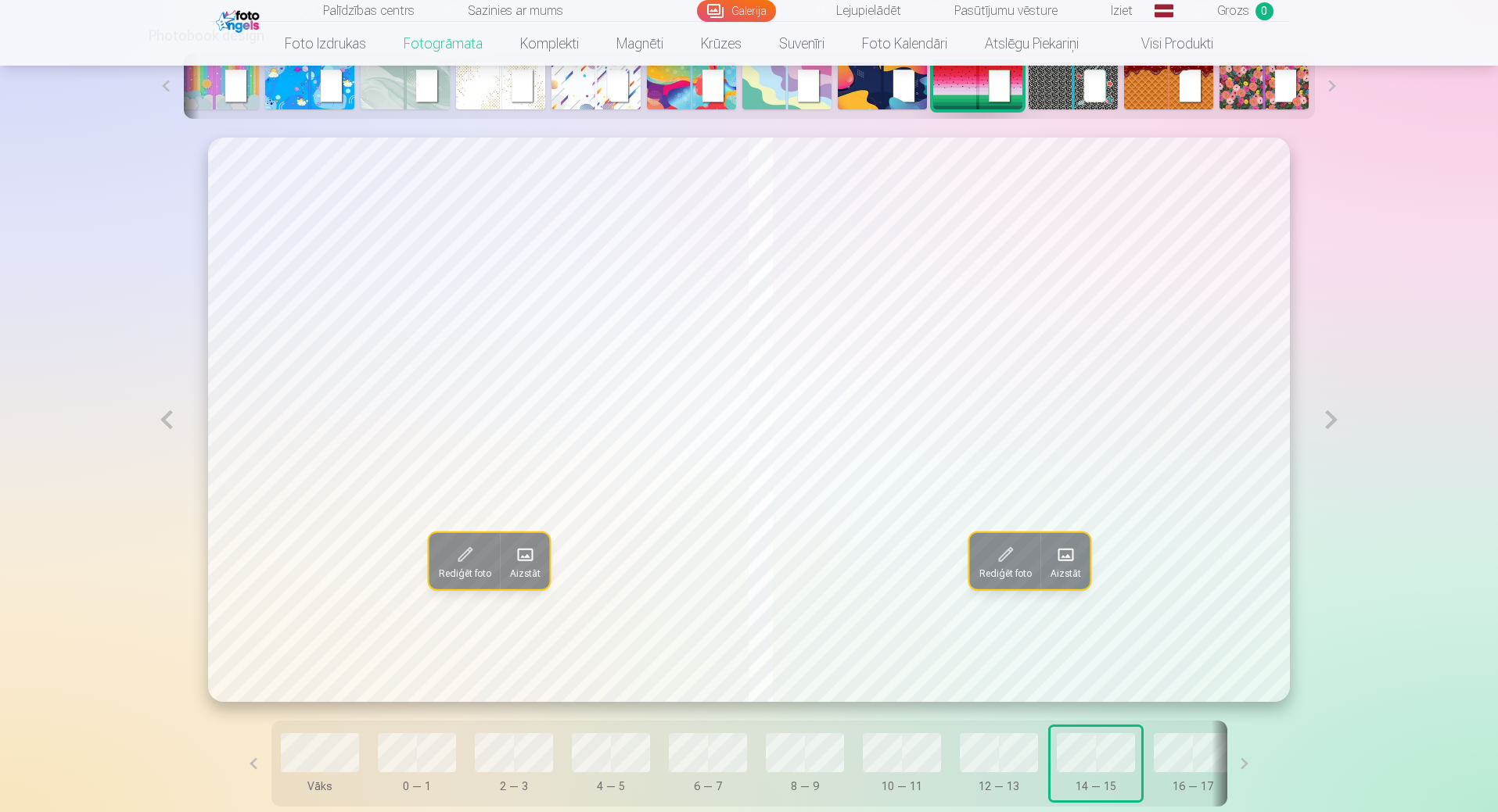
click at [1227, 770] on button at bounding box center [1245, 764] width 35 height 86
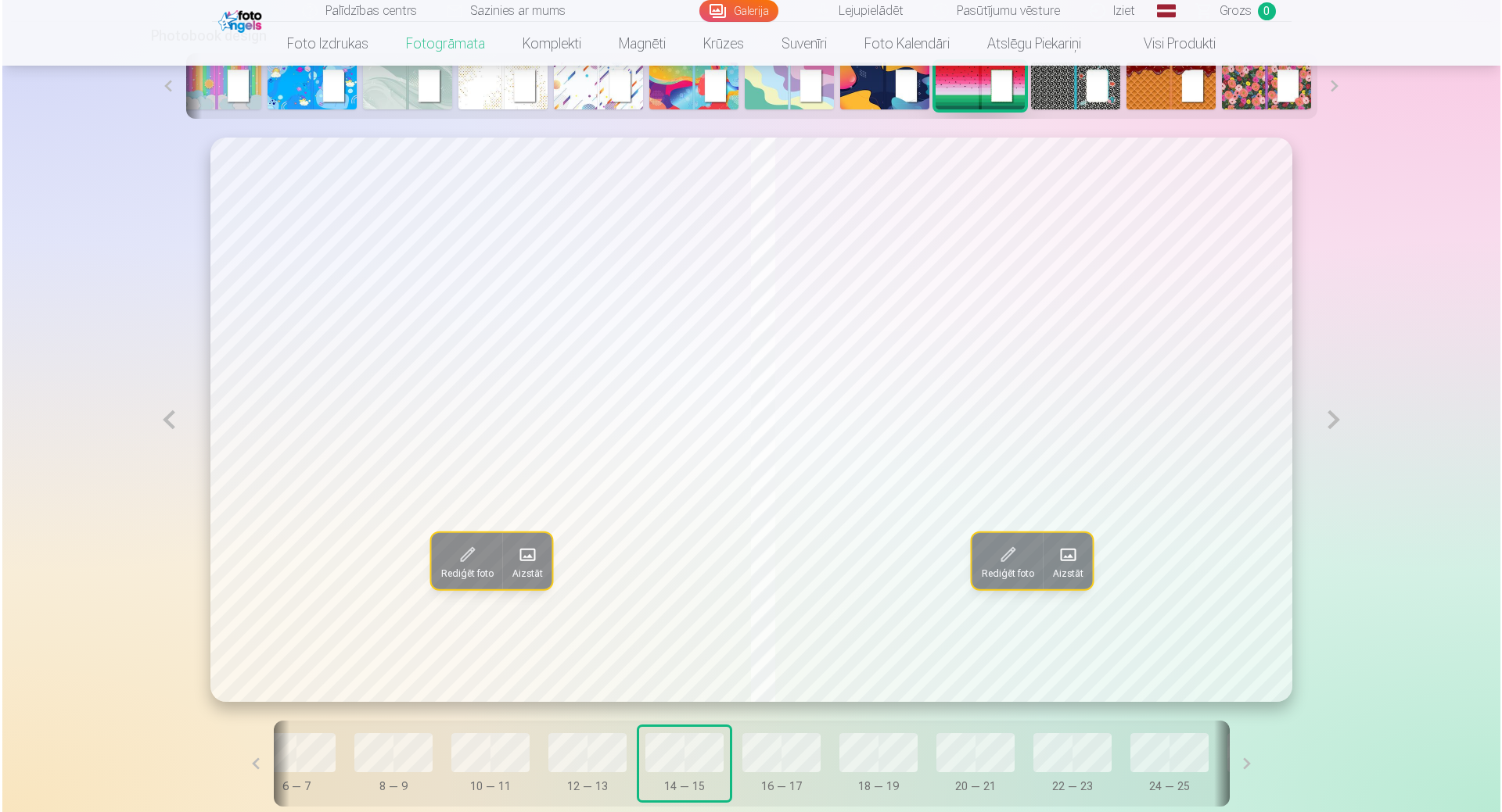
scroll to position [0, 452]
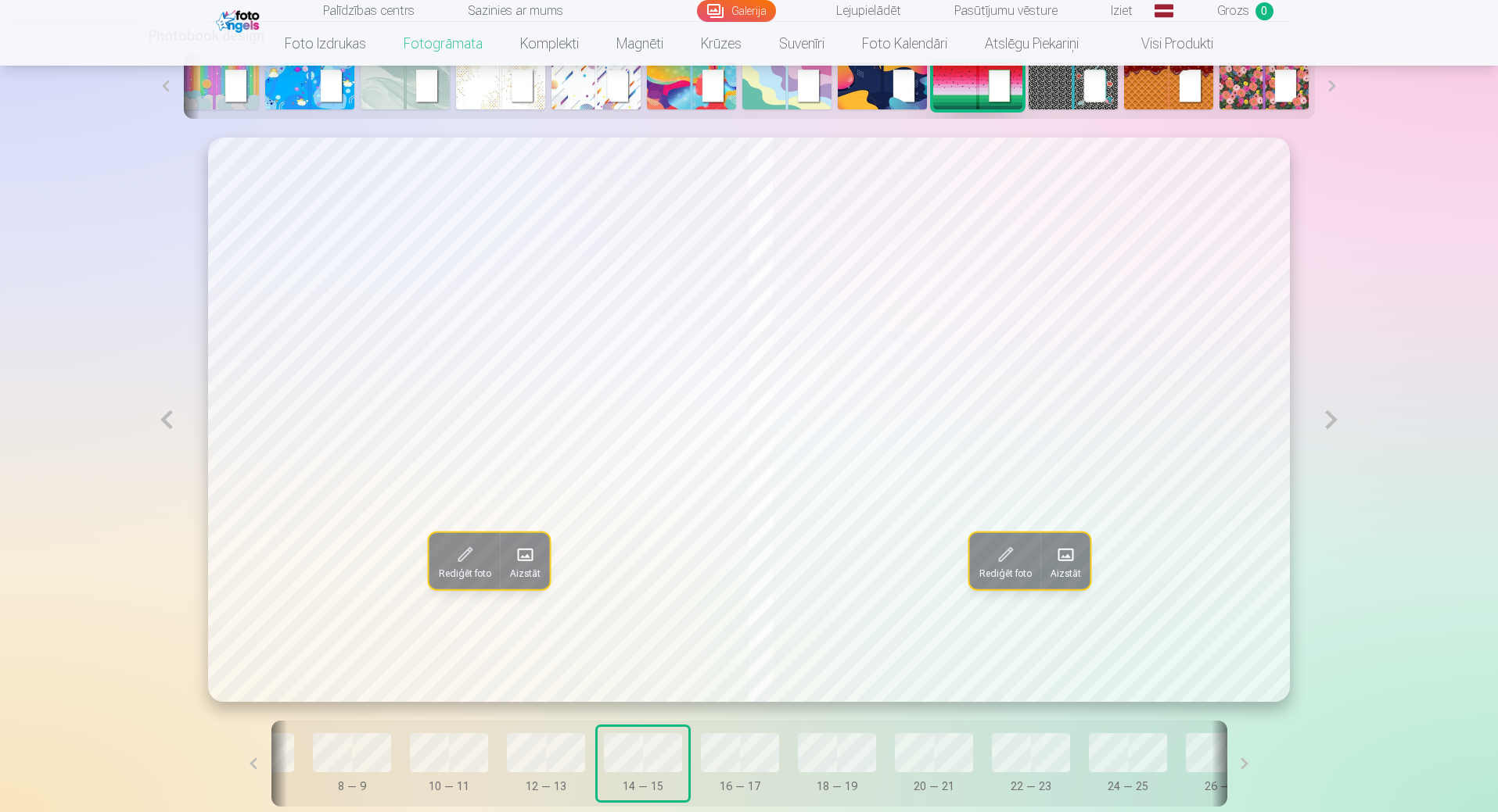
click at [1329, 423] on button at bounding box center [1331, 420] width 36 height 565
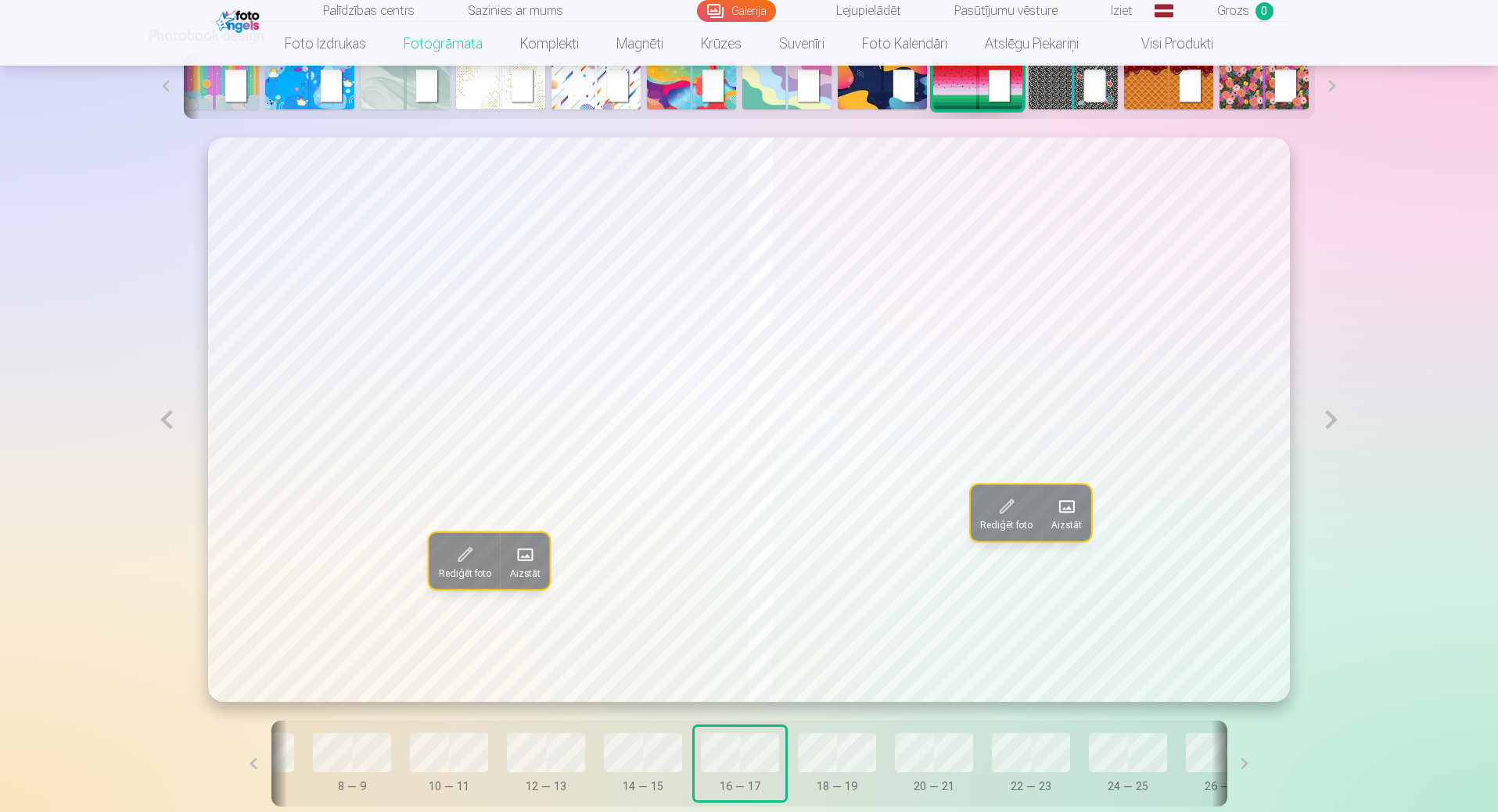
click at [163, 423] on button at bounding box center [167, 420] width 36 height 565
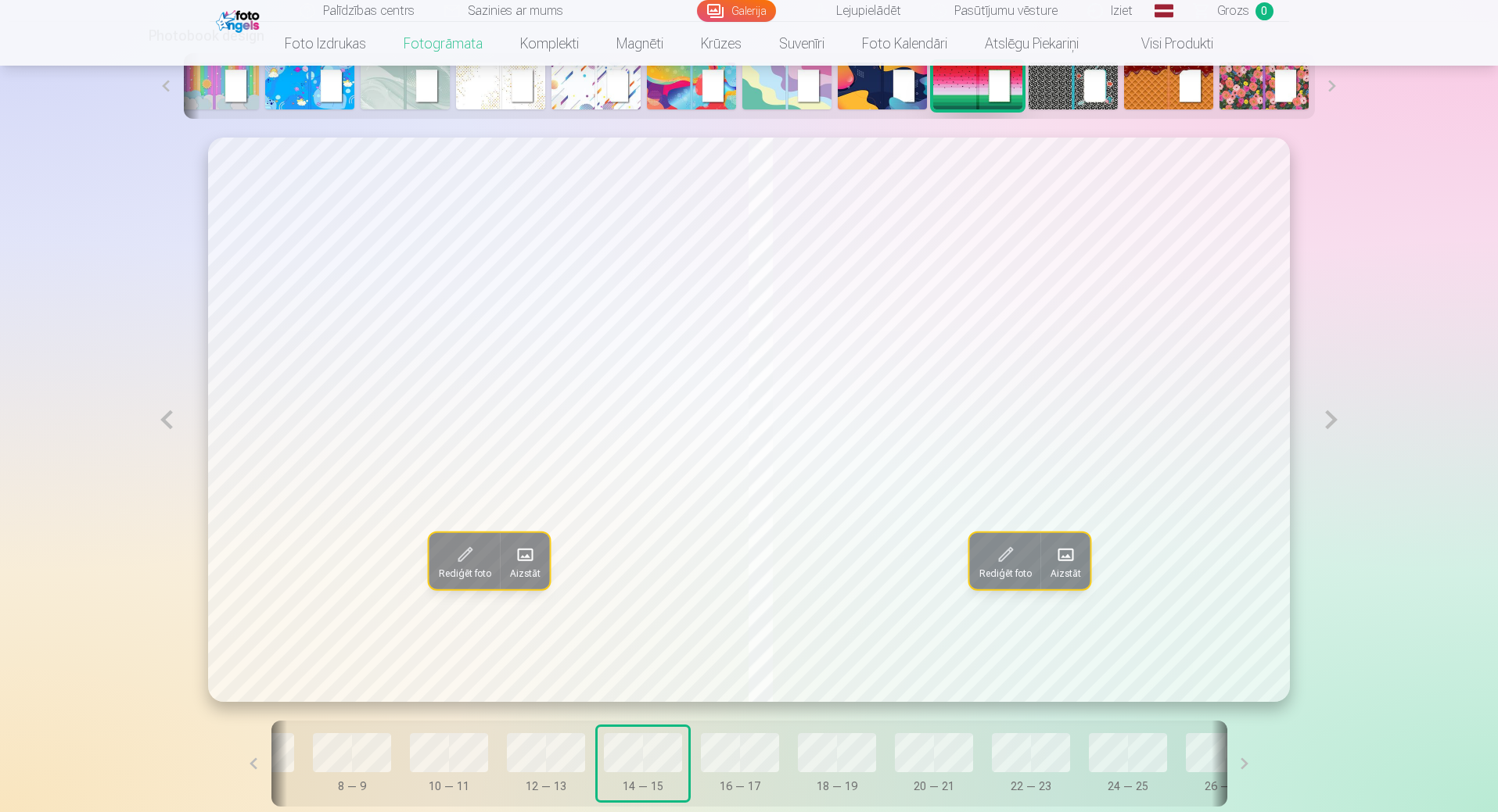
click at [163, 423] on button at bounding box center [167, 420] width 36 height 565
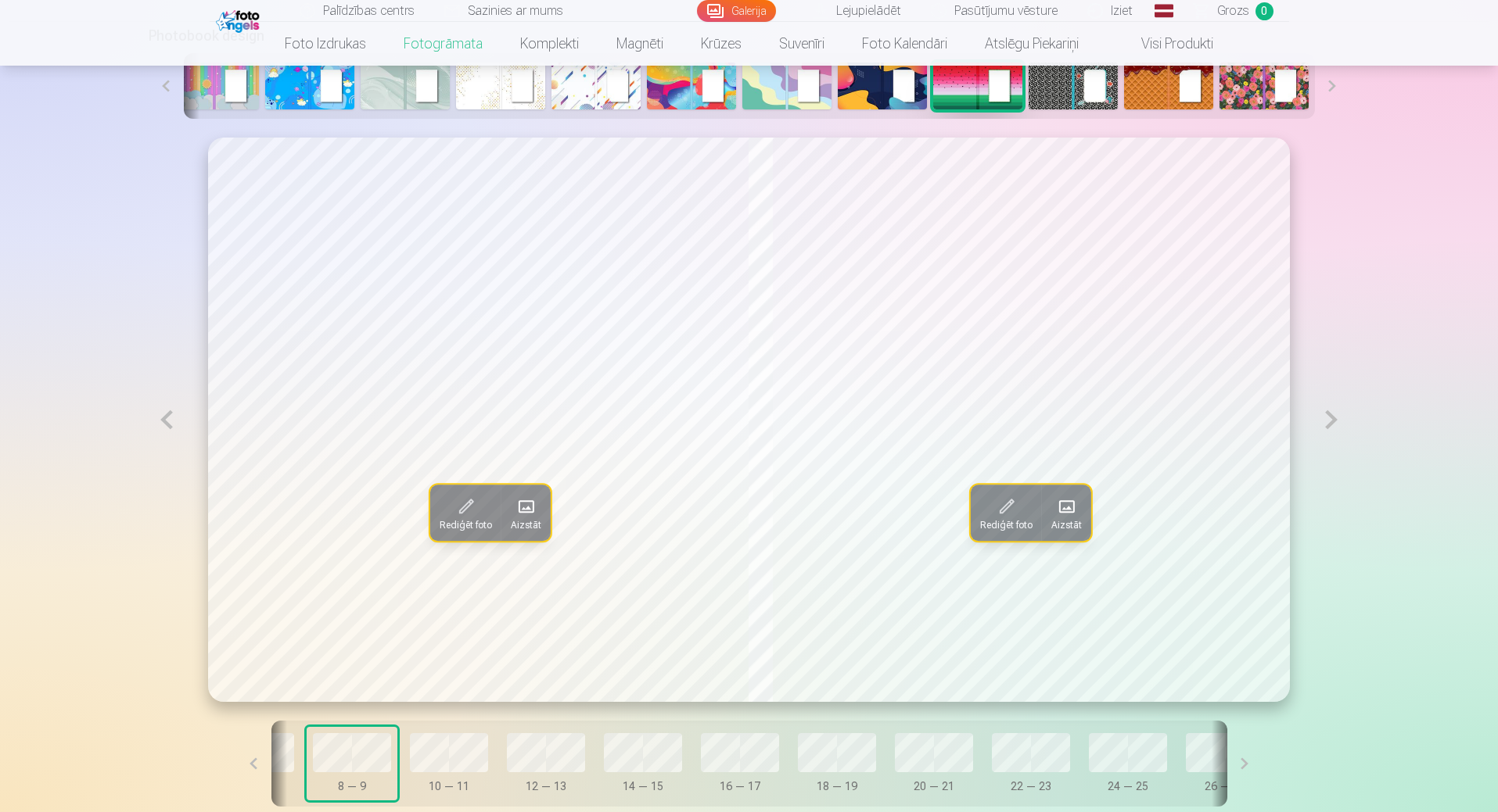
click at [1329, 428] on button at bounding box center [1331, 420] width 36 height 565
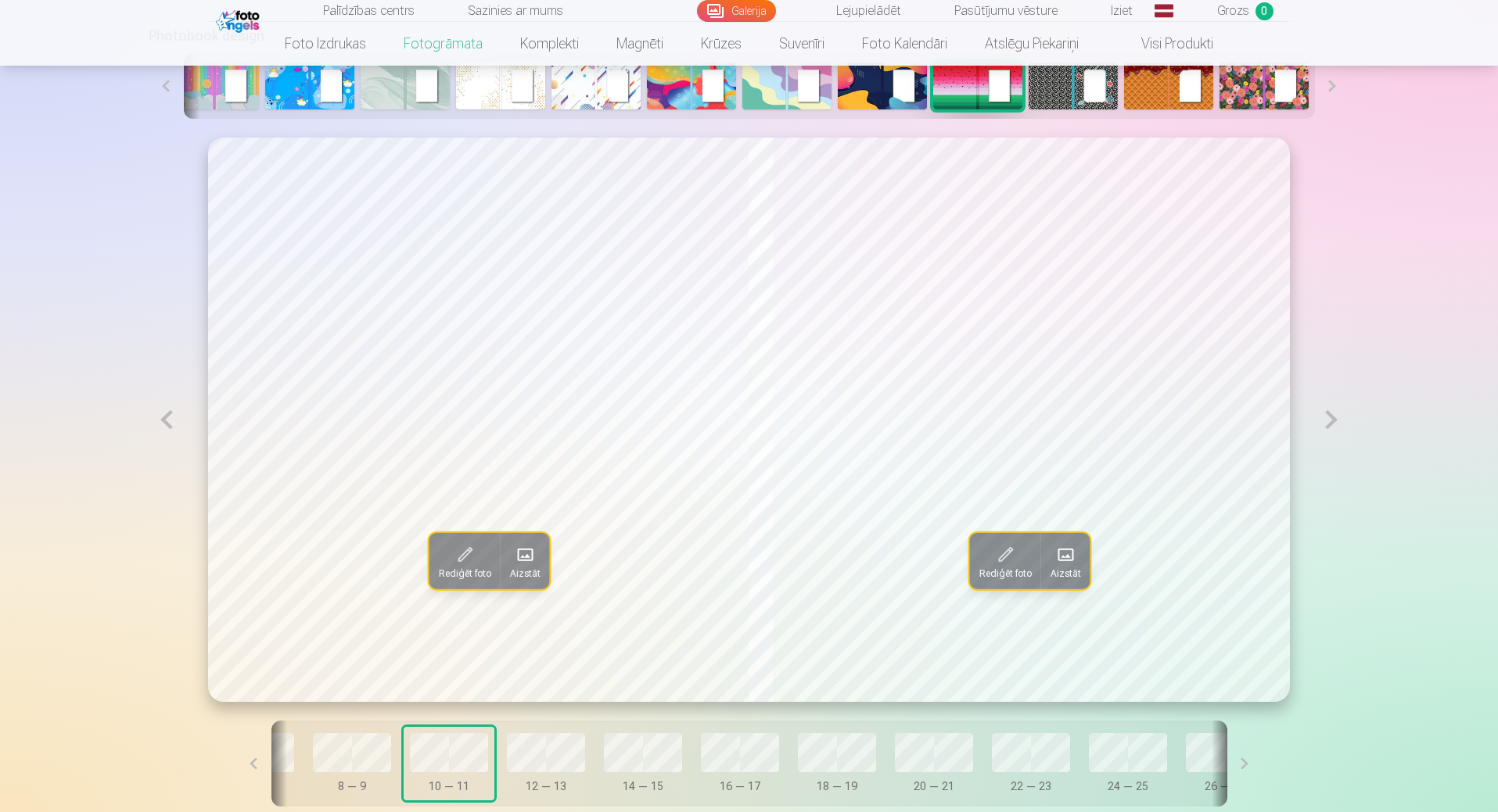
click at [439, 580] on span "Rediģēt foto" at bounding box center [465, 574] width 53 height 13
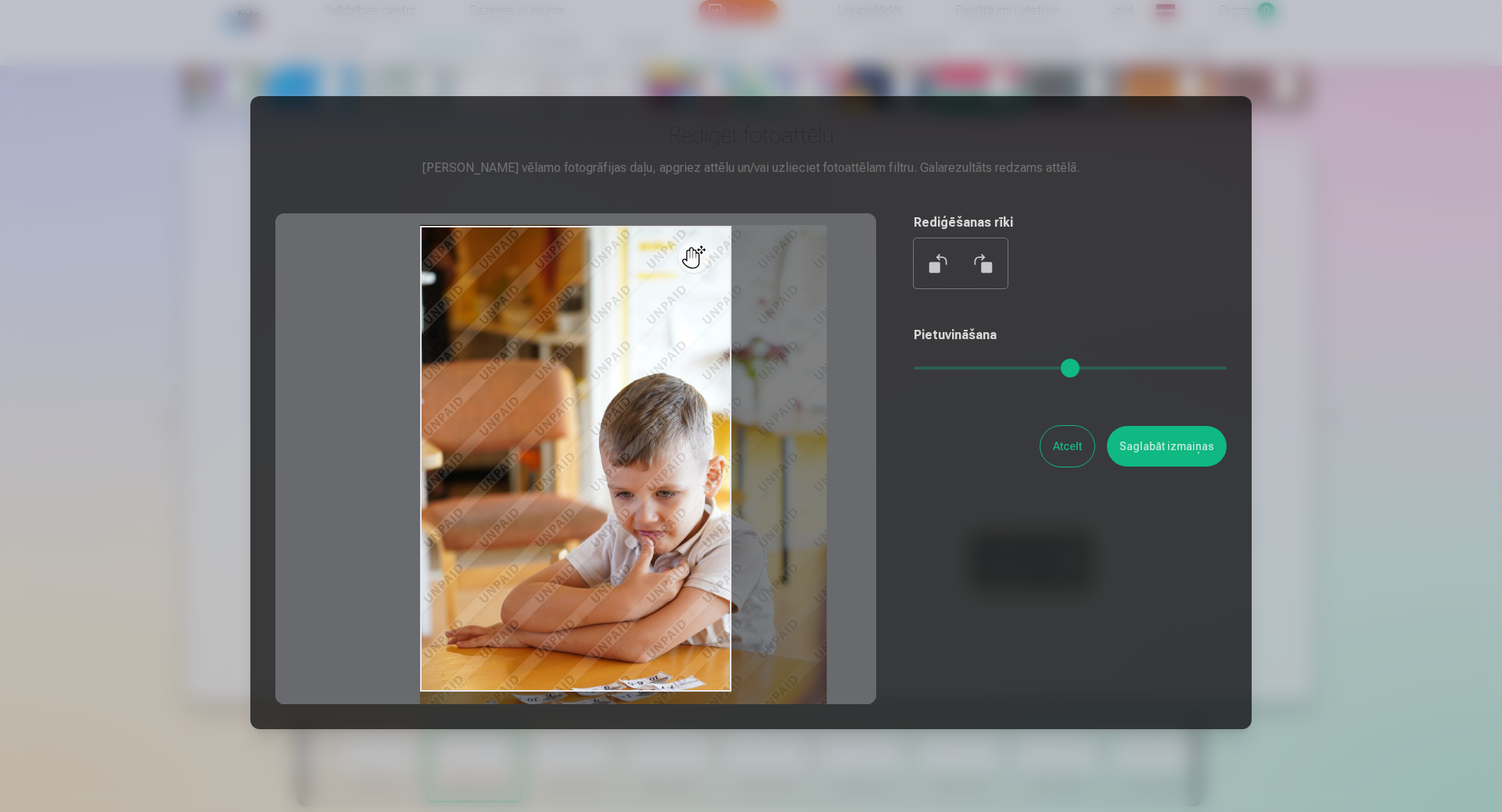
type input "*"
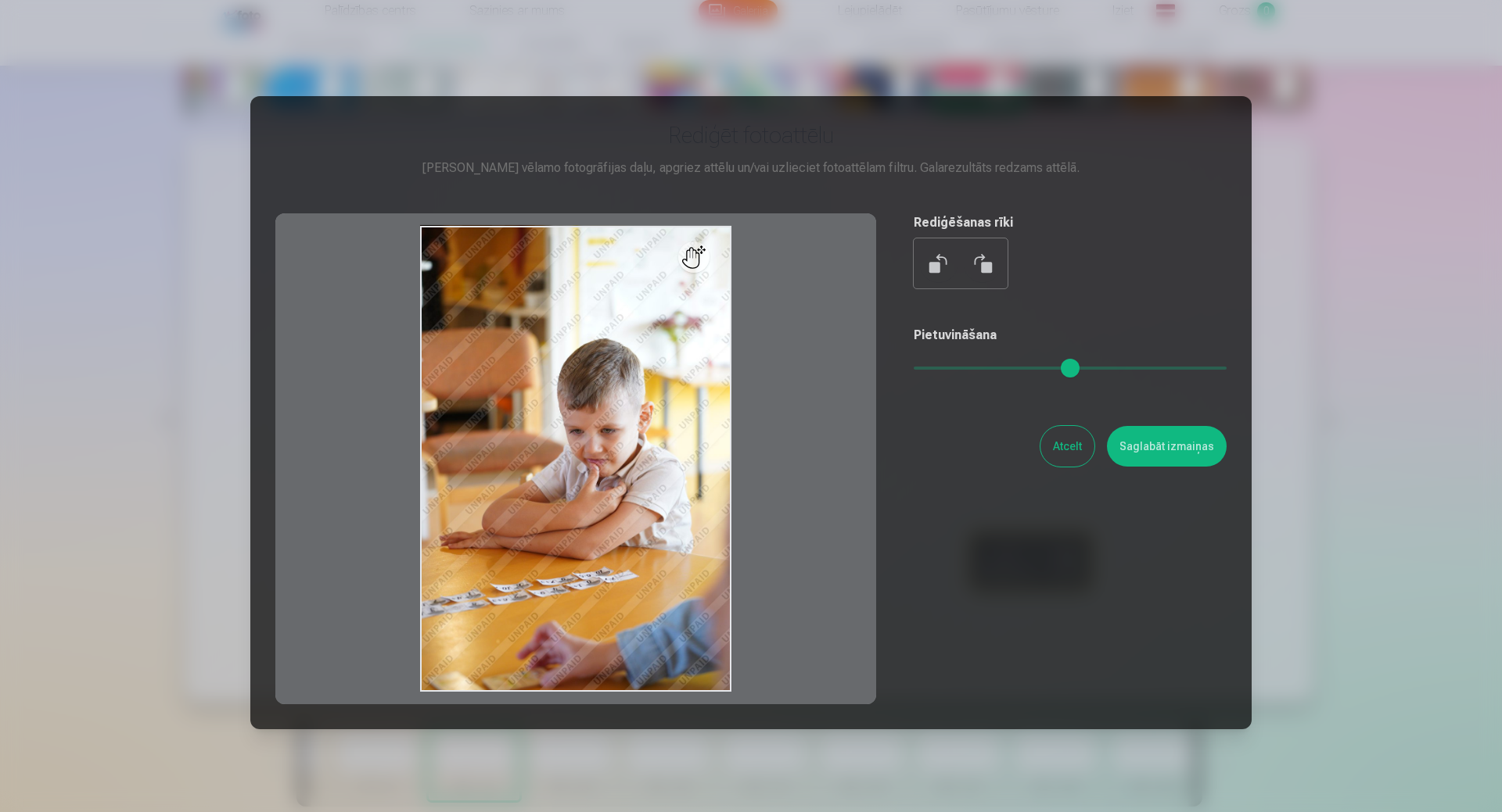
drag, startPoint x: 925, startPoint y: 365, endPoint x: 657, endPoint y: 365, distance: 268.0
click at [913, 366] on input "range" at bounding box center [1070, 368] width 313 height 3
click at [1047, 444] on button "Atcelt" at bounding box center [1067, 446] width 54 height 41
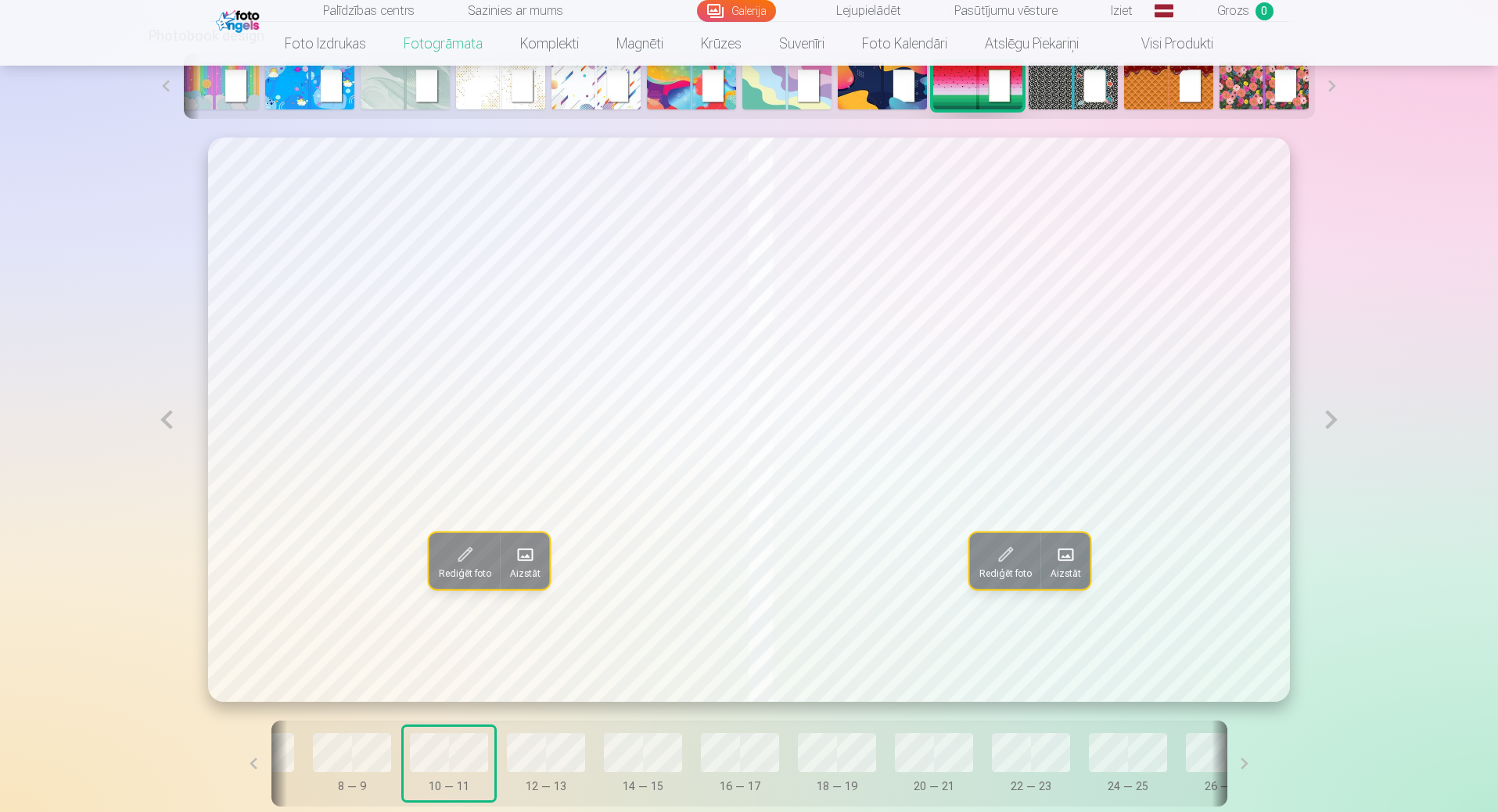
click at [512, 565] on span at bounding box center [524, 554] width 25 height 25
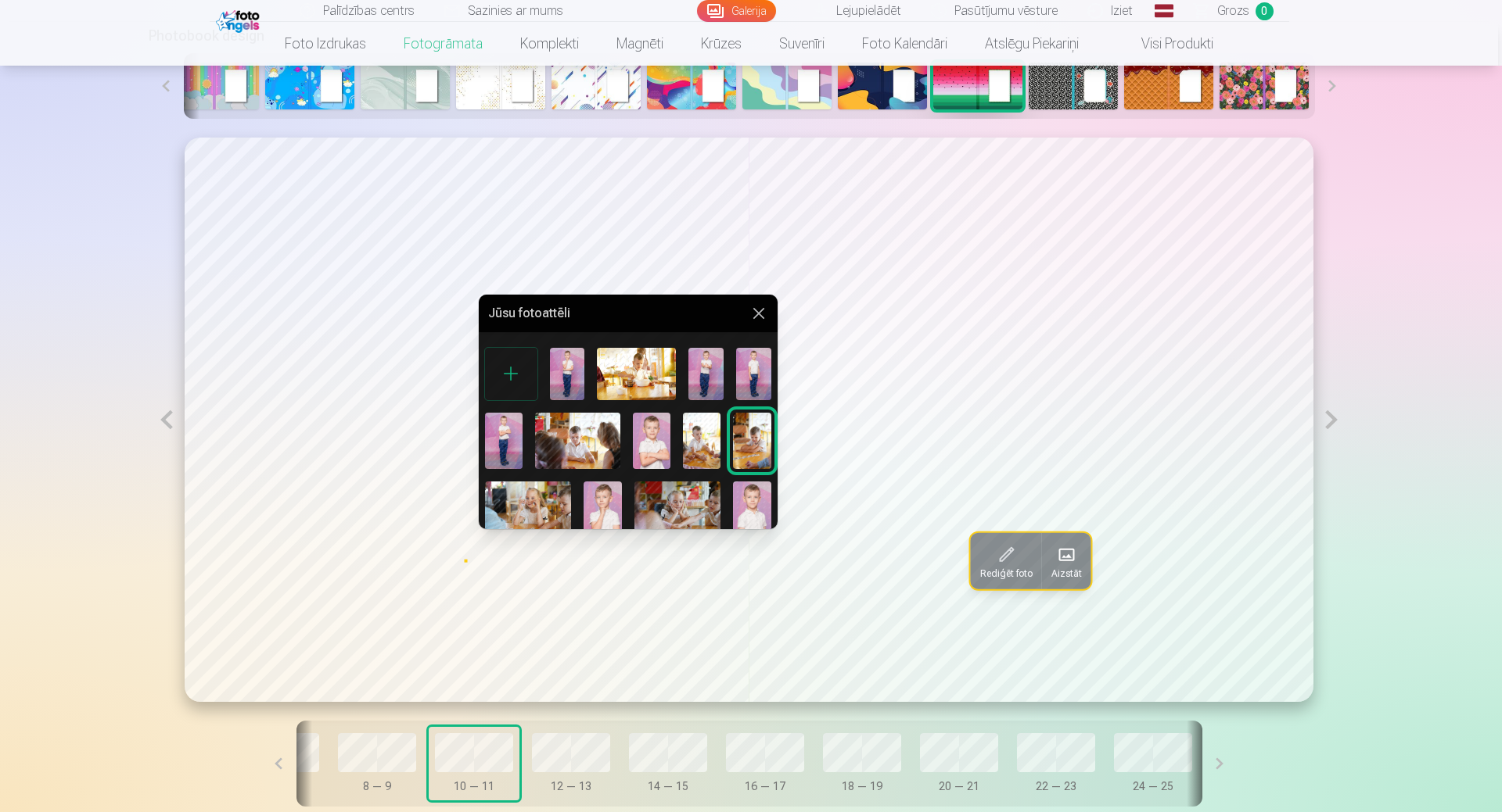
click at [504, 371] on div at bounding box center [511, 374] width 53 height 53
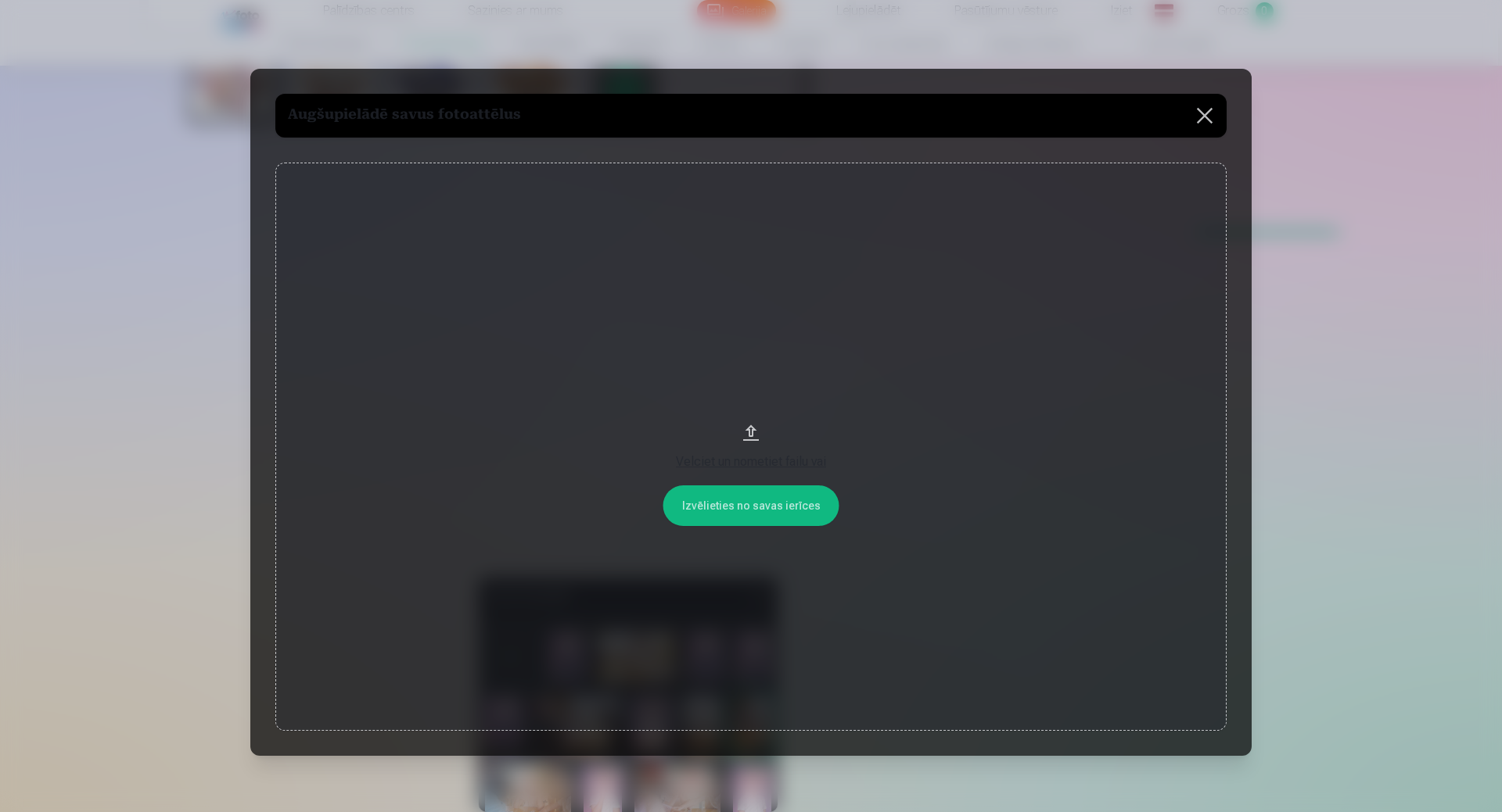
scroll to position [578, 0]
click at [1205, 119] on button at bounding box center [1203, 115] width 43 height 43
